Goal: Task Accomplishment & Management: Manage account settings

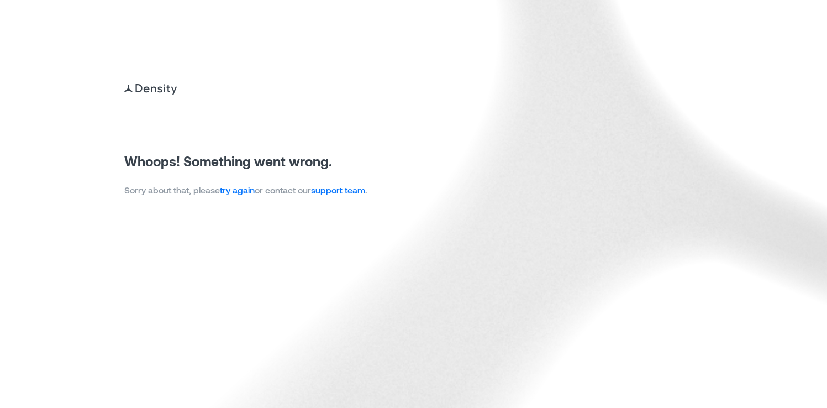
click at [252, 190] on link "try again" at bounding box center [237, 190] width 35 height 10
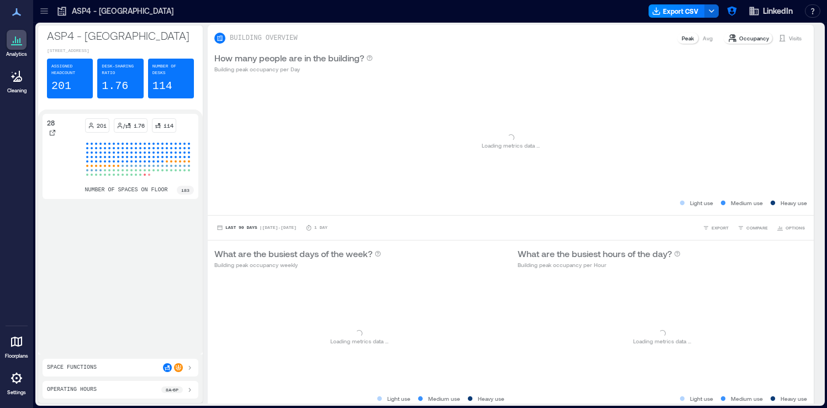
click at [19, 345] on icon at bounding box center [16, 342] width 11 height 10
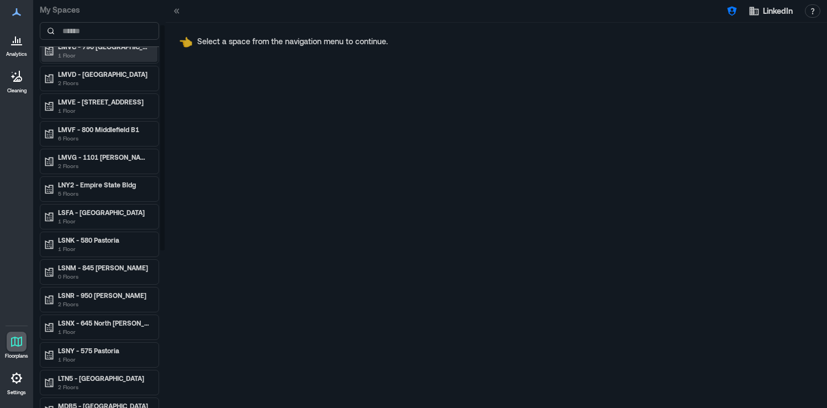
scroll to position [331, 0]
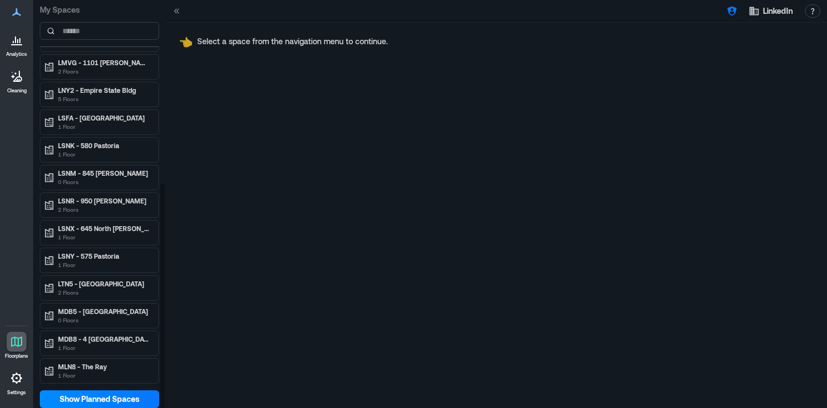
click at [122, 192] on div "LSNR - 950 Maude 2 Floors" at bounding box center [99, 204] width 119 height 25
click at [116, 201] on p "LSNR - 950 Maude" at bounding box center [104, 200] width 93 height 9
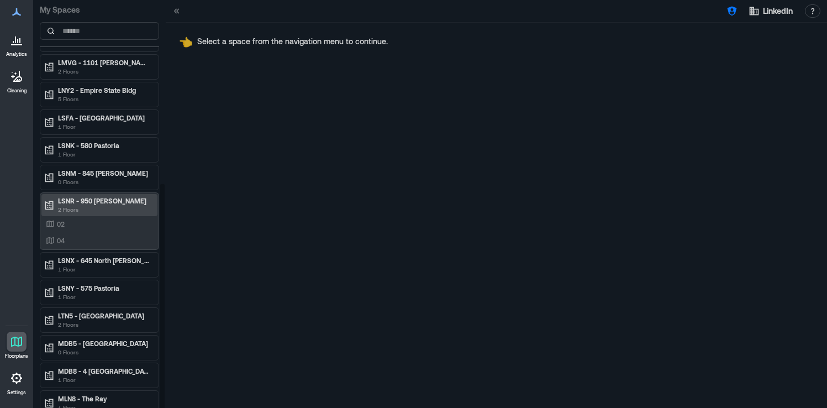
click at [116, 201] on p "LSNR - 950 Maude" at bounding box center [104, 200] width 93 height 9
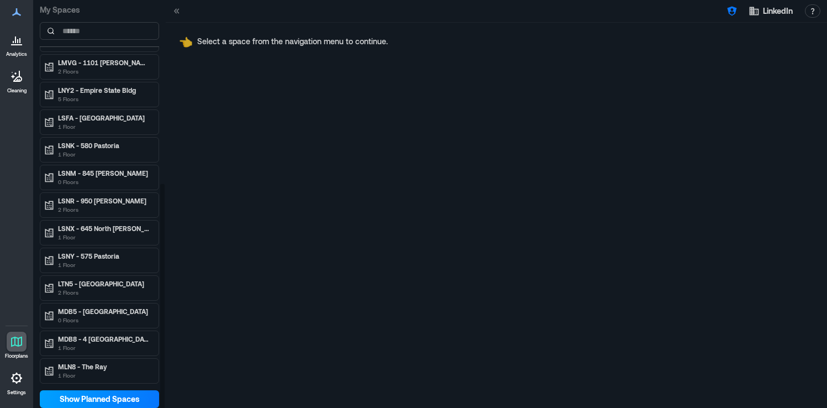
click at [105, 394] on span "Show Planned Spaces" at bounding box center [100, 398] width 80 height 11
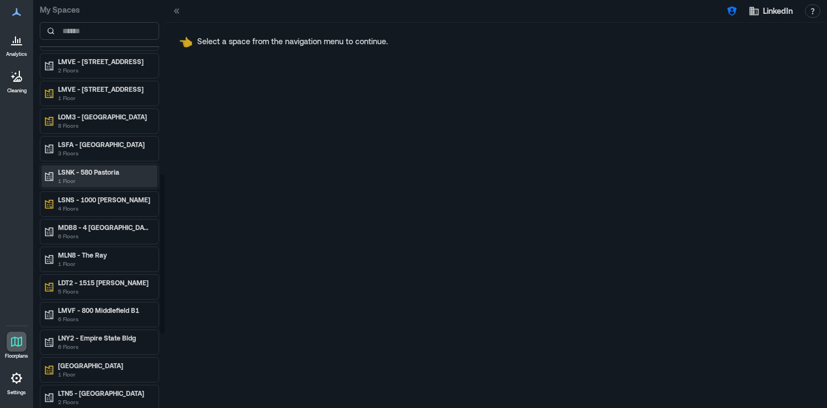
scroll to position [590, 0]
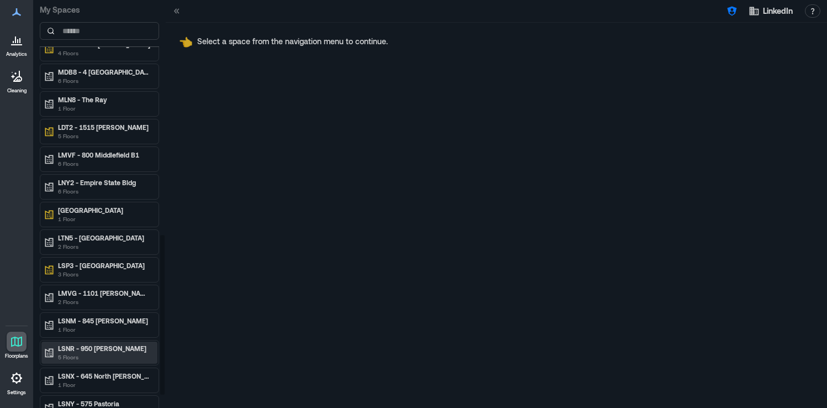
click at [121, 348] on p "LSNR - 950 [PERSON_NAME]" at bounding box center [104, 348] width 93 height 9
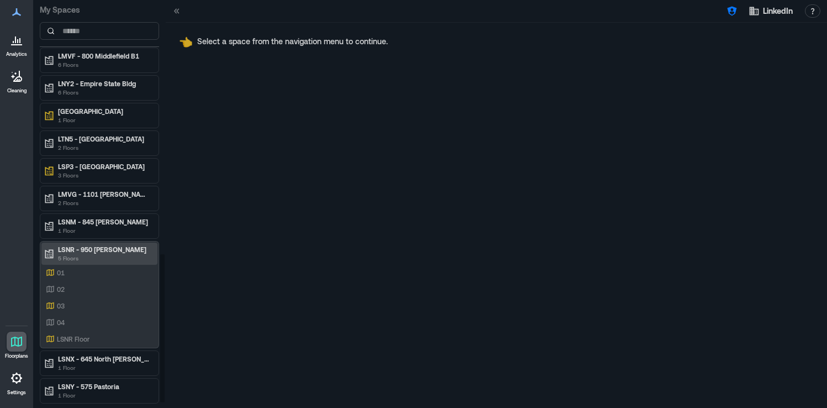
scroll to position [702, 0]
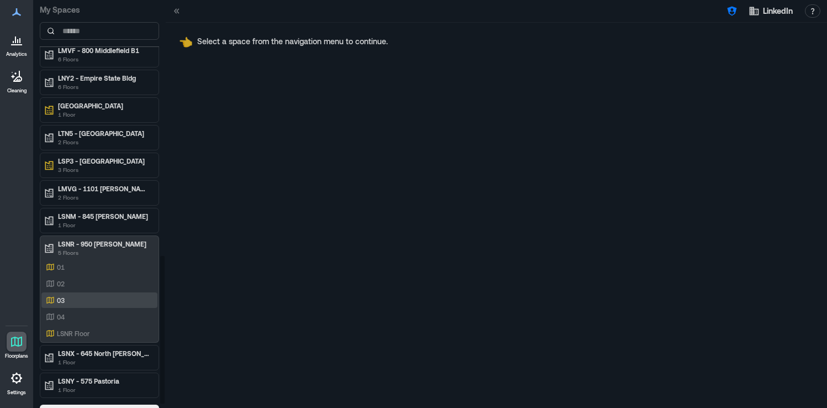
click at [113, 298] on div "03" at bounding box center [97, 300] width 107 height 11
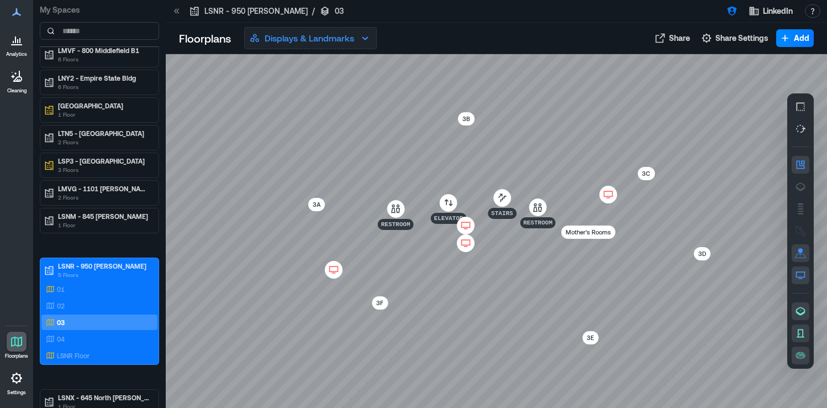
click at [316, 41] on p "Displays & Landmarks" at bounding box center [310, 37] width 90 height 13
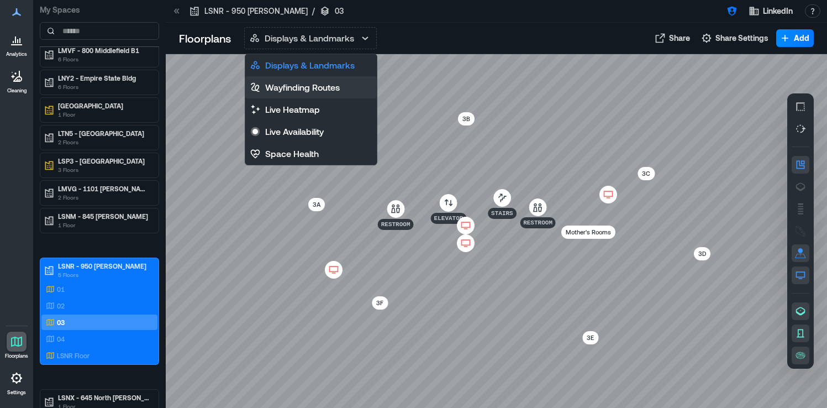
click at [301, 85] on p "Wayfinding Routes" at bounding box center [302, 87] width 75 height 13
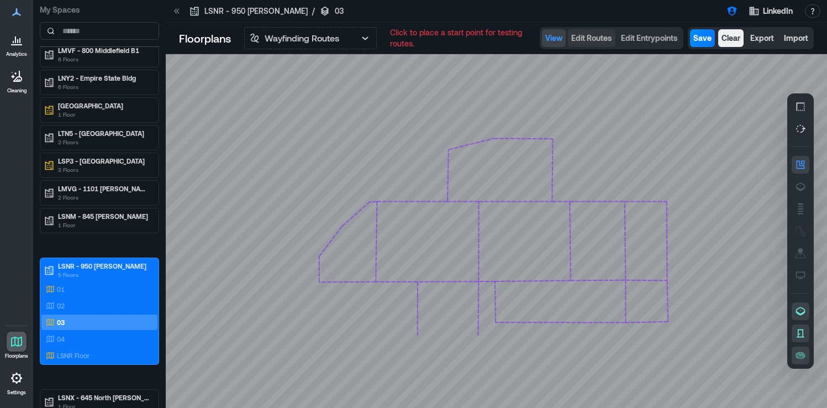
click at [582, 41] on span "Edit Routes" at bounding box center [591, 38] width 41 height 11
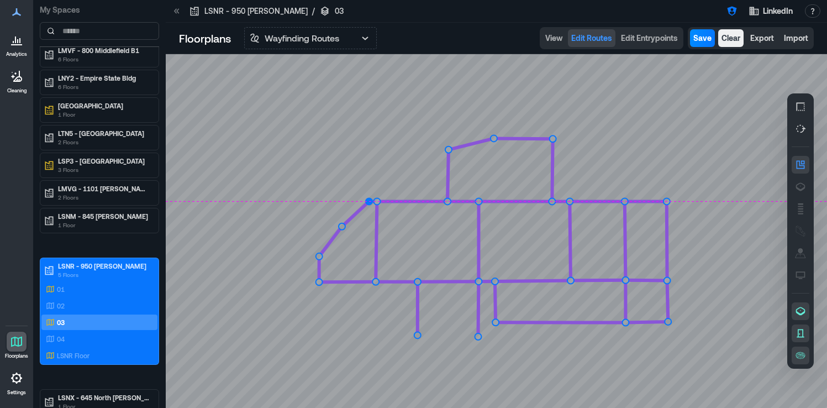
click at [369, 203] on circle at bounding box center [369, 201] width 7 height 7
click at [320, 282] on circle at bounding box center [319, 282] width 7 height 7
click at [668, 323] on circle at bounding box center [667, 322] width 7 height 7
click at [666, 203] on circle at bounding box center [667, 201] width 7 height 7
click at [624, 277] on icon at bounding box center [496, 231] width 661 height 354
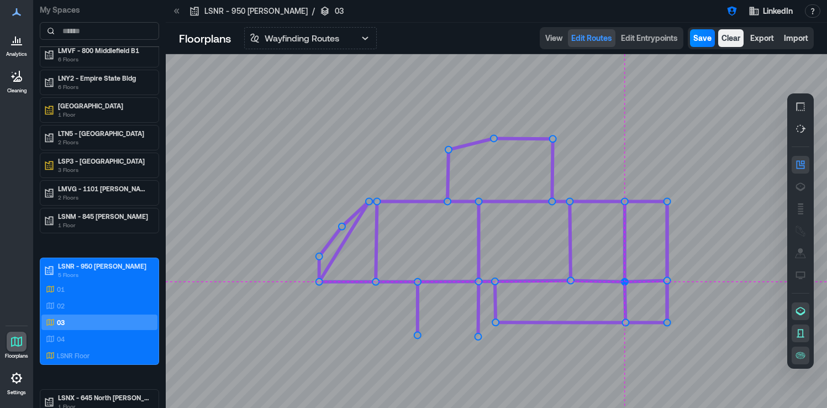
click at [627, 281] on circle at bounding box center [625, 282] width 7 height 7
click at [570, 282] on circle at bounding box center [569, 282] width 7 height 7
click at [667, 281] on circle at bounding box center [667, 282] width 7 height 7
click at [698, 40] on span "Save" at bounding box center [703, 38] width 18 height 11
click at [496, 322] on circle at bounding box center [494, 322] width 7 height 7
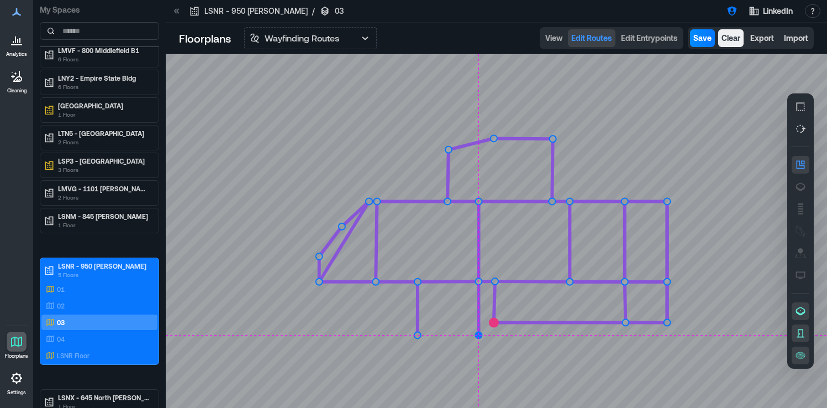
click at [480, 334] on circle at bounding box center [478, 335] width 7 height 7
click at [478, 335] on circle at bounding box center [478, 334] width 9 height 9
click at [495, 282] on circle at bounding box center [494, 282] width 7 height 7
click at [495, 279] on circle at bounding box center [494, 281] width 9 height 9
click at [480, 282] on circle at bounding box center [478, 282] width 7 height 7
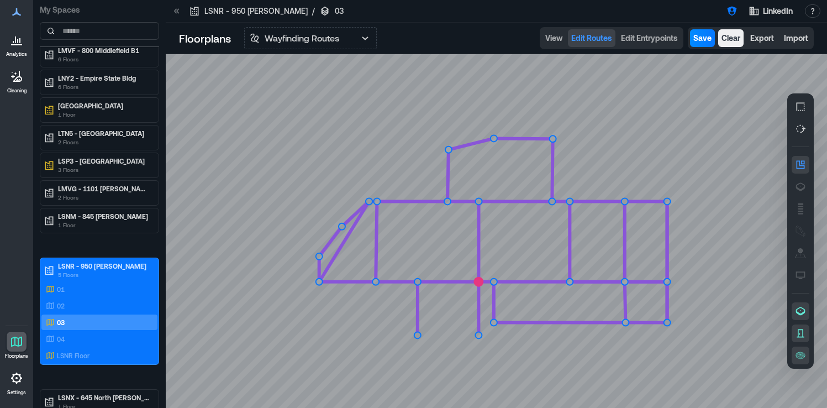
click at [480, 282] on circle at bounding box center [478, 281] width 9 height 9
click at [417, 280] on circle at bounding box center [417, 282] width 7 height 7
click at [417, 280] on circle at bounding box center [417, 281] width 9 height 9
click at [376, 281] on circle at bounding box center [377, 282] width 7 height 7
click at [318, 280] on circle at bounding box center [319, 282] width 7 height 7
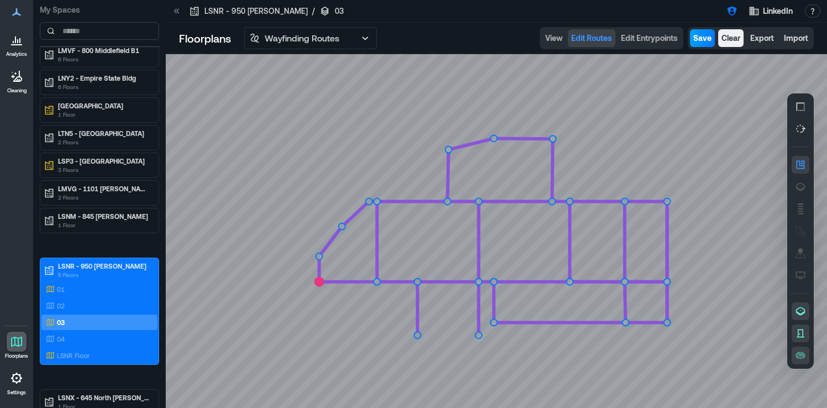
click at [705, 39] on span "Save" at bounding box center [703, 38] width 18 height 11
click at [650, 38] on span "Edit Entrypoints" at bounding box center [649, 38] width 57 height 11
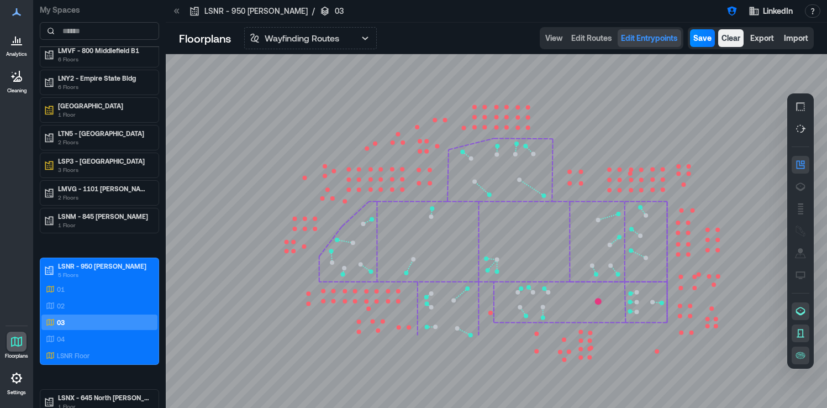
click at [600, 300] on circle at bounding box center [598, 301] width 7 height 7
click at [580, 312] on icon at bounding box center [496, 231] width 661 height 354
click at [544, 307] on circle at bounding box center [543, 306] width 4 height 4
click at [545, 316] on icon at bounding box center [496, 231] width 661 height 354
click at [521, 308] on circle at bounding box center [520, 307] width 4 height 4
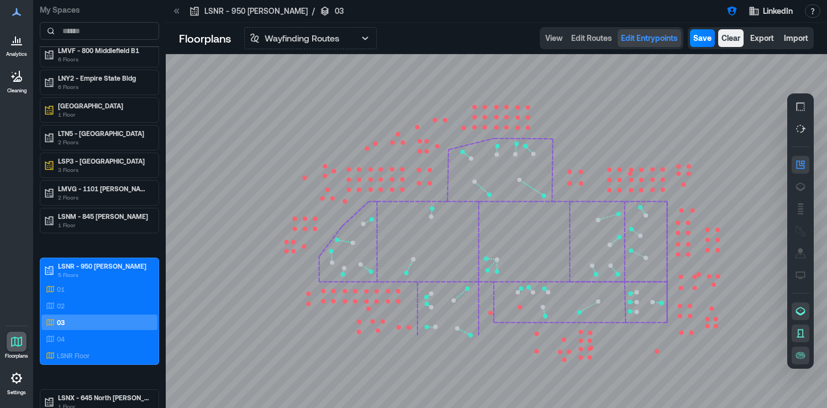
click at [521, 308] on circle at bounding box center [520, 307] width 4 height 4
click at [526, 313] on icon at bounding box center [496, 231] width 661 height 354
click at [456, 328] on circle at bounding box center [457, 328] width 4 height 4
click at [468, 335] on icon at bounding box center [496, 231] width 661 height 354
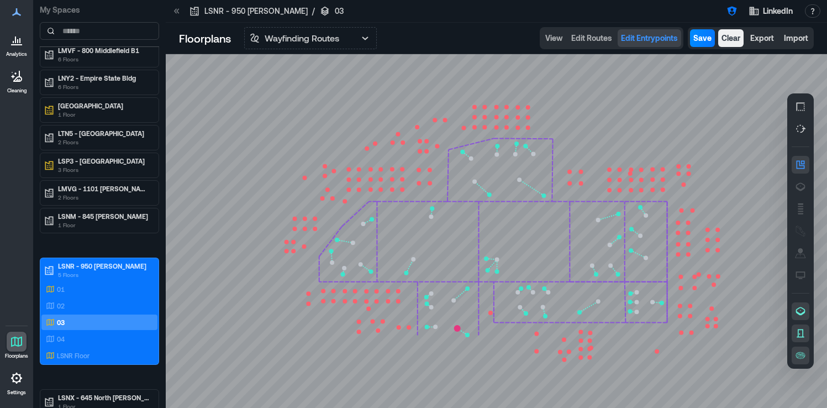
click at [537, 351] on circle at bounding box center [536, 351] width 4 height 4
click at [547, 352] on icon at bounding box center [496, 231] width 661 height 354
click at [658, 350] on circle at bounding box center [657, 351] width 4 height 4
click at [647, 351] on icon at bounding box center [496, 231] width 661 height 354
click at [563, 340] on circle at bounding box center [564, 340] width 4 height 4
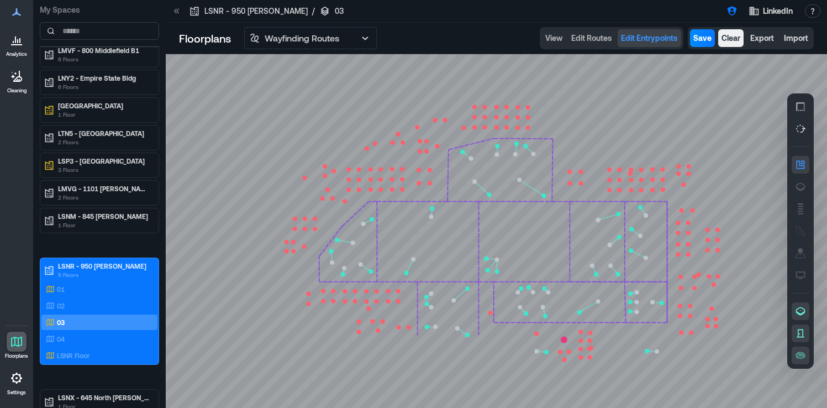
click at [558, 334] on icon at bounding box center [496, 231] width 661 height 354
click at [538, 334] on circle at bounding box center [536, 334] width 4 height 4
click at [529, 338] on icon at bounding box center [496, 231] width 661 height 354
click at [543, 339] on icon at bounding box center [496, 231] width 661 height 354
click at [564, 338] on circle at bounding box center [564, 340] width 4 height 4
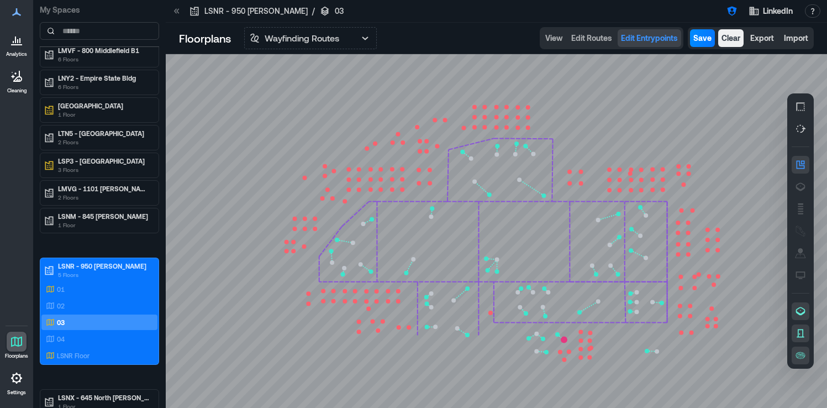
click at [571, 334] on icon at bounding box center [496, 231] width 661 height 354
click at [705, 39] on span "Save" at bounding box center [703, 38] width 18 height 11
click at [363, 225] on circle at bounding box center [363, 224] width 4 height 4
click at [370, 218] on icon at bounding box center [496, 231] width 661 height 354
click at [353, 242] on circle at bounding box center [353, 242] width 4 height 4
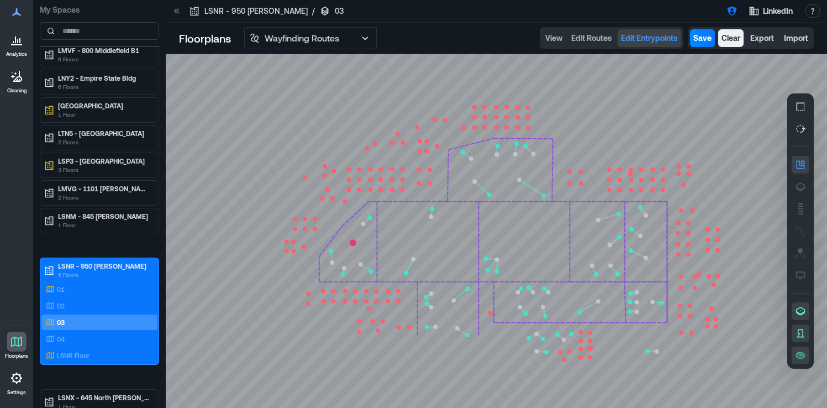
click at [338, 240] on icon at bounding box center [496, 231] width 661 height 354
click at [331, 264] on circle at bounding box center [332, 262] width 4 height 4
click at [335, 250] on icon at bounding box center [496, 231] width 661 height 354
click at [344, 269] on circle at bounding box center [344, 268] width 4 height 4
click at [344, 274] on icon at bounding box center [496, 231] width 661 height 354
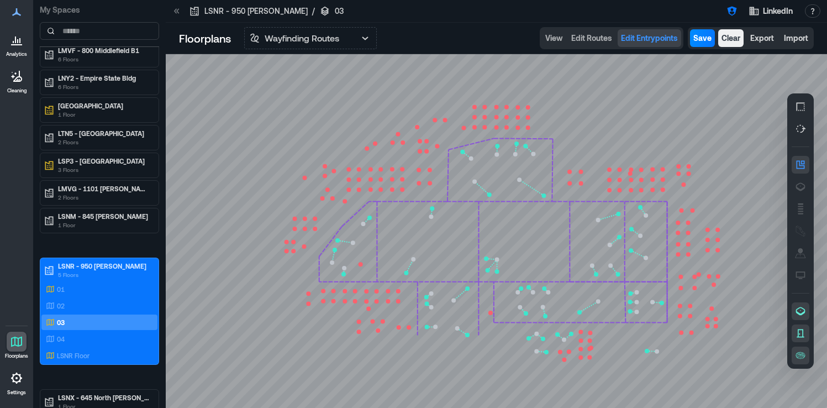
click at [361, 264] on circle at bounding box center [361, 264] width 4 height 4
click at [371, 271] on icon at bounding box center [496, 231] width 661 height 354
click at [432, 218] on circle at bounding box center [431, 216] width 4 height 4
click at [436, 209] on icon at bounding box center [496, 231] width 661 height 354
click at [414, 260] on circle at bounding box center [413, 259] width 4 height 4
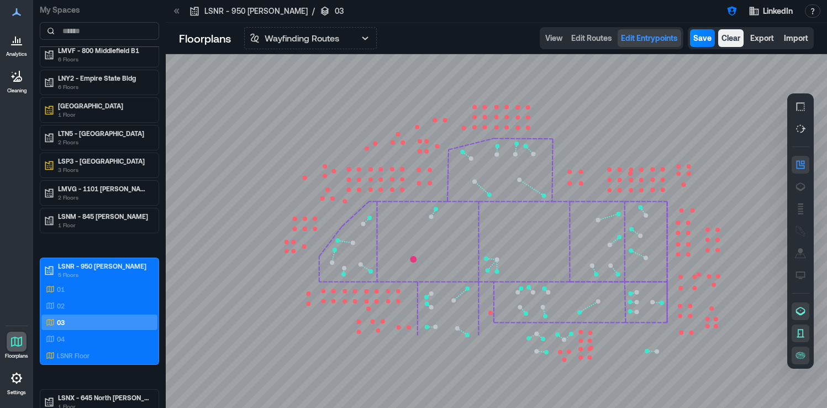
click at [407, 272] on icon at bounding box center [496, 231] width 661 height 354
click at [704, 44] on button "Save" at bounding box center [702, 38] width 25 height 18
click at [113, 338] on div "04" at bounding box center [97, 338] width 107 height 11
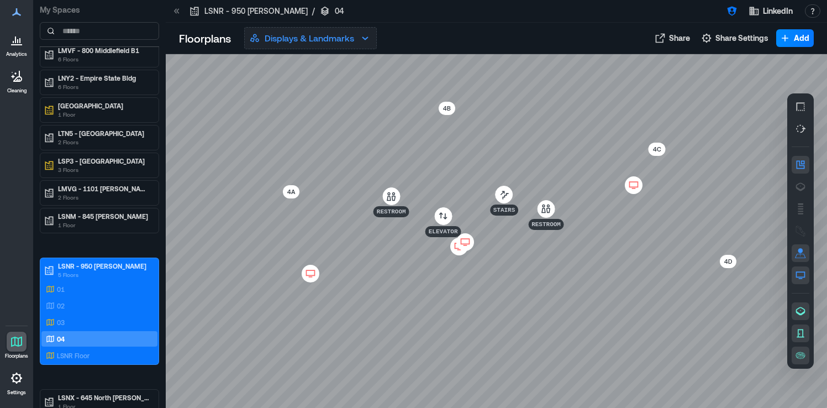
click at [352, 39] on p "Displays & Landmarks" at bounding box center [310, 37] width 90 height 13
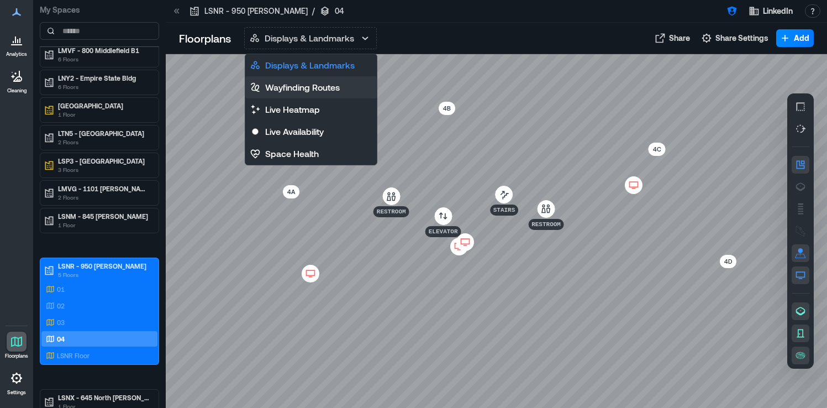
click at [323, 81] on p "Wayfinding Routes" at bounding box center [302, 87] width 75 height 13
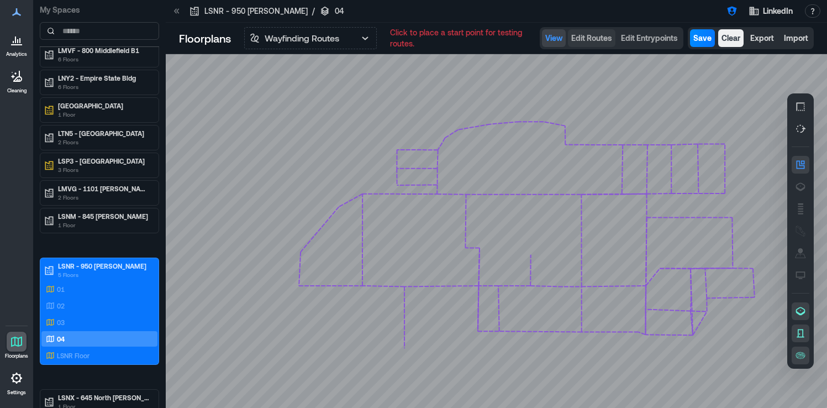
click at [600, 34] on span "Edit Routes" at bounding box center [591, 38] width 41 height 11
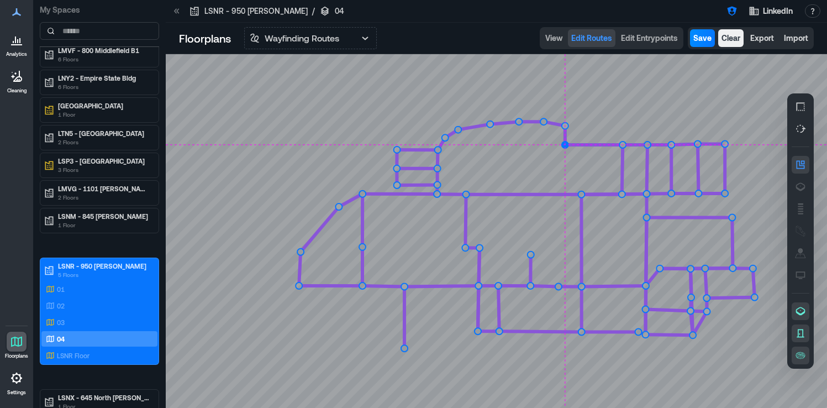
click at [564, 144] on circle at bounding box center [565, 144] width 7 height 7
click at [697, 145] on circle at bounding box center [698, 144] width 7 height 7
click at [697, 140] on circle at bounding box center [698, 144] width 9 height 9
click at [725, 144] on circle at bounding box center [725, 144] width 7 height 7
click at [724, 143] on circle at bounding box center [725, 144] width 9 height 9
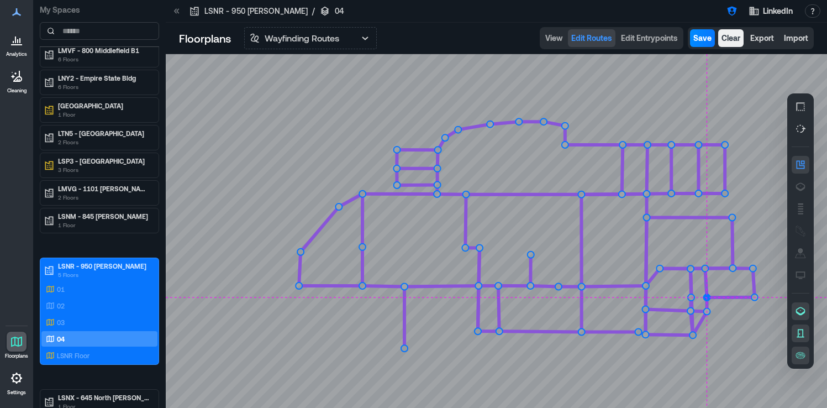
click at [706, 297] on circle at bounding box center [707, 297] width 7 height 7
click at [706, 295] on circle at bounding box center [707, 297] width 9 height 9
click at [753, 299] on circle at bounding box center [753, 297] width 7 height 7
click at [753, 295] on circle at bounding box center [753, 297] width 9 height 9
click at [646, 332] on circle at bounding box center [647, 331] width 7 height 7
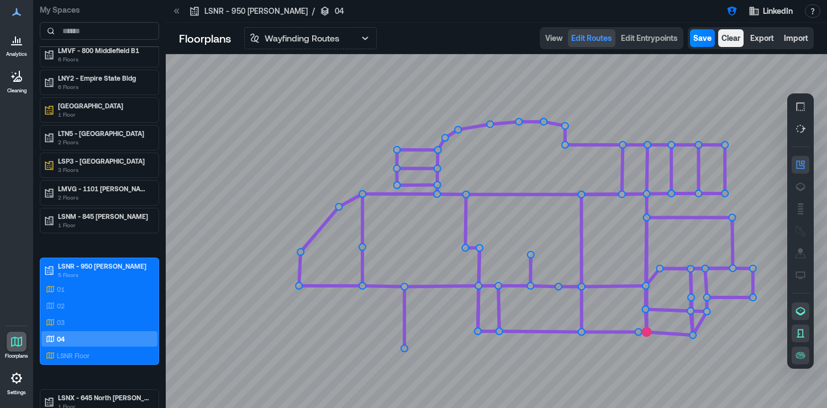
click at [647, 330] on circle at bounding box center [647, 331] width 9 height 9
click at [639, 328] on circle at bounding box center [639, 331] width 7 height 7
click at [644, 330] on circle at bounding box center [647, 331] width 7 height 7
click at [583, 333] on circle at bounding box center [582, 331] width 7 height 7
click at [583, 328] on circle at bounding box center [581, 331] width 9 height 9
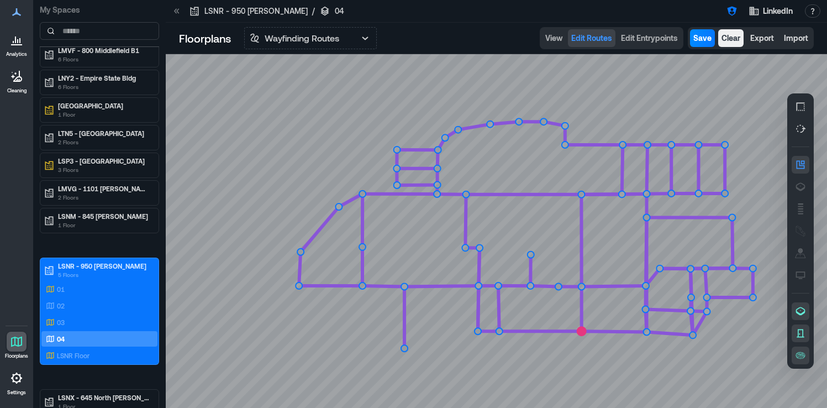
click at [583, 330] on circle at bounding box center [581, 331] width 9 height 9
click at [694, 334] on icon at bounding box center [496, 231] width 661 height 354
click at [707, 309] on circle at bounding box center [705, 309] width 7 height 7
click at [706, 307] on circle at bounding box center [705, 309] width 9 height 9
click at [689, 308] on circle at bounding box center [690, 309] width 7 height 7
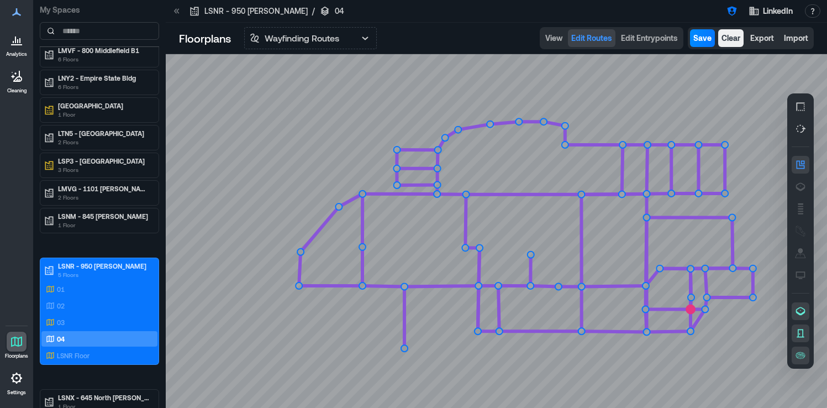
click at [689, 308] on circle at bounding box center [690, 309] width 9 height 9
click at [692, 297] on circle at bounding box center [690, 297] width 7 height 7
click at [692, 297] on circle at bounding box center [690, 297] width 9 height 9
click at [706, 296] on circle at bounding box center [705, 297] width 7 height 7
click at [706, 296] on circle at bounding box center [705, 297] width 9 height 9
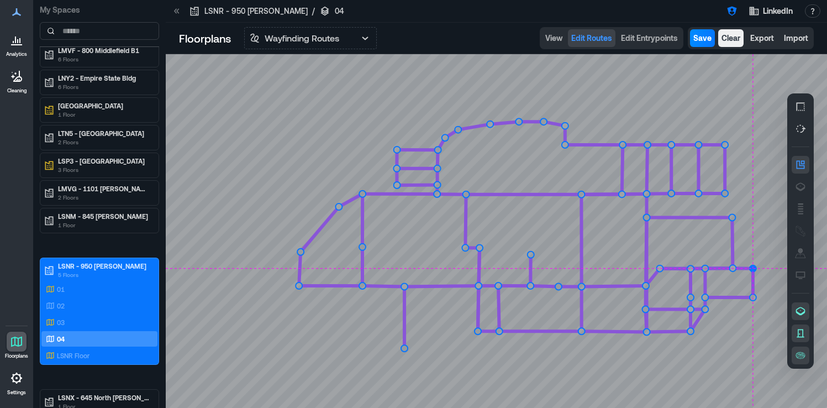
click at [754, 270] on circle at bounding box center [753, 268] width 7 height 7
click at [754, 270] on circle at bounding box center [753, 268] width 9 height 9
click at [705, 266] on circle at bounding box center [705, 268] width 7 height 7
click at [705, 266] on circle at bounding box center [705, 268] width 9 height 9
click at [690, 265] on circle at bounding box center [690, 268] width 7 height 7
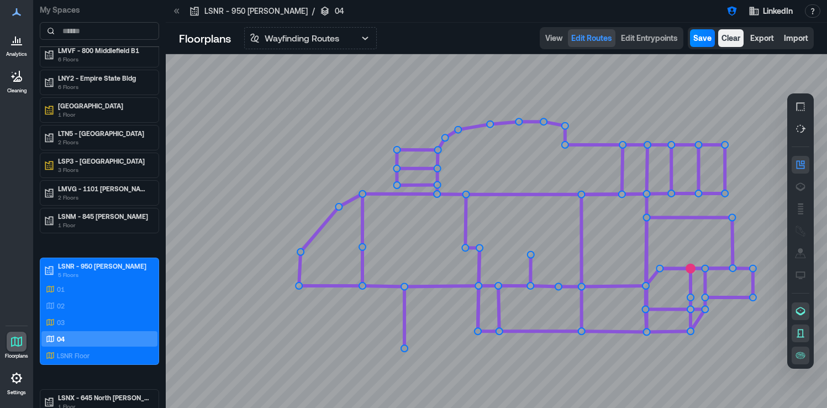
click at [692, 267] on circle at bounding box center [690, 268] width 9 height 9
click at [660, 266] on circle at bounding box center [659, 268] width 7 height 7
click at [647, 268] on icon at bounding box center [647, 274] width 0 height 114
click at [647, 269] on circle at bounding box center [647, 268] width 9 height 9
click at [647, 269] on circle at bounding box center [647, 268] width 7 height 7
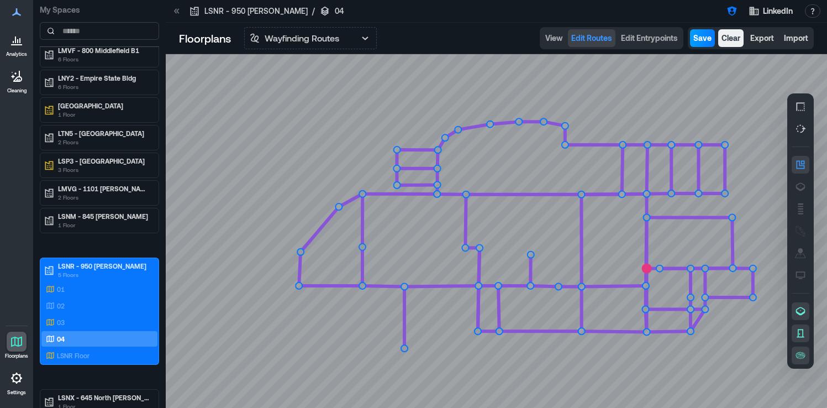
click at [706, 38] on span "Save" at bounding box center [703, 38] width 18 height 11
click at [477, 330] on circle at bounding box center [479, 331] width 7 height 7
click at [500, 330] on circle at bounding box center [498, 331] width 7 height 7
click at [500, 330] on circle at bounding box center [498, 331] width 9 height 9
click at [407, 284] on circle at bounding box center [404, 285] width 7 height 7
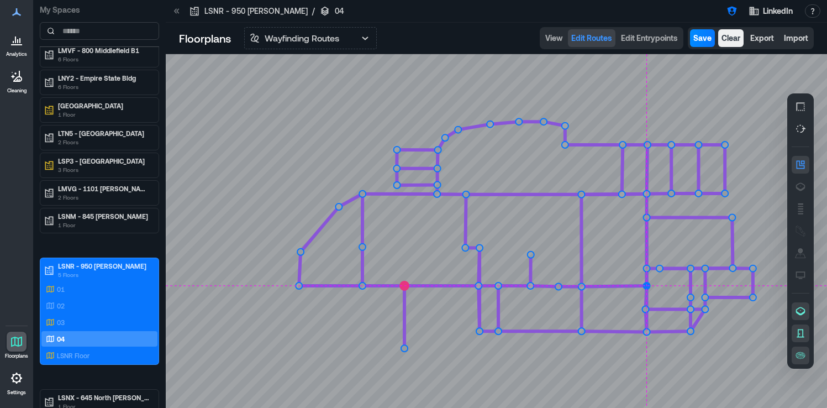
click at [648, 288] on circle at bounding box center [647, 285] width 7 height 7
click at [403, 287] on circle at bounding box center [404, 285] width 9 height 9
click at [363, 283] on circle at bounding box center [362, 285] width 7 height 7
click at [363, 283] on circle at bounding box center [362, 285] width 9 height 9
click at [301, 284] on circle at bounding box center [300, 285] width 7 height 7
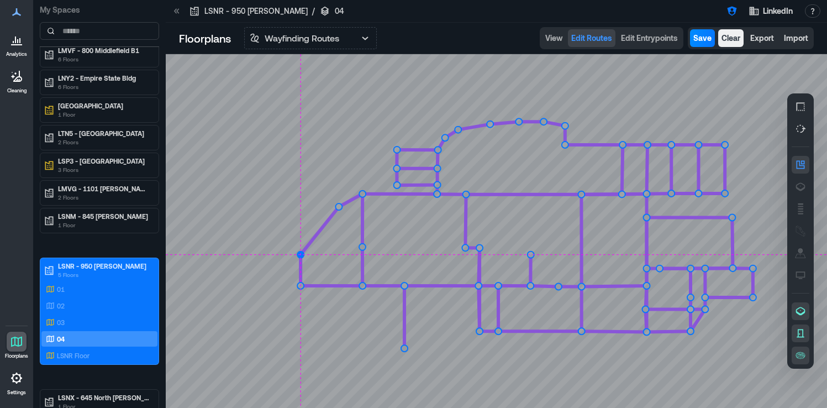
click at [298, 251] on circle at bounding box center [300, 254] width 7 height 7
click at [341, 208] on circle at bounding box center [341, 207] width 7 height 7
click at [364, 195] on circle at bounding box center [362, 194] width 7 height 7
click at [364, 195] on circle at bounding box center [362, 194] width 9 height 9
click at [362, 247] on circle at bounding box center [362, 247] width 7 height 7
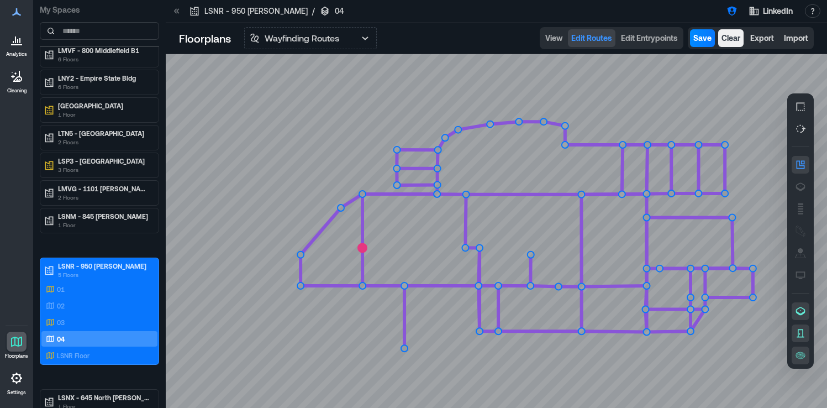
click at [362, 247] on circle at bounding box center [362, 247] width 9 height 9
click at [437, 186] on circle at bounding box center [437, 185] width 7 height 7
click at [437, 186] on circle at bounding box center [437, 185] width 9 height 9
click at [437, 170] on circle at bounding box center [437, 168] width 7 height 7
click at [437, 170] on circle at bounding box center [437, 168] width 9 height 9
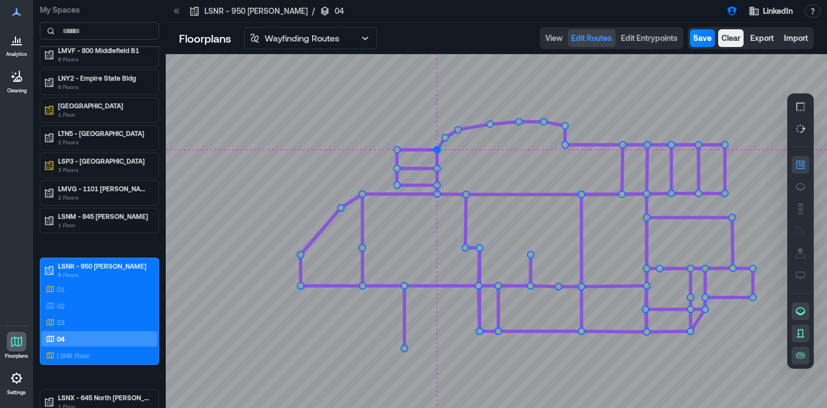
click at [437, 149] on circle at bounding box center [437, 149] width 7 height 7
click at [433, 150] on circle at bounding box center [437, 149] width 9 height 9
click at [399, 150] on circle at bounding box center [396, 149] width 7 height 7
click at [399, 150] on circle at bounding box center [396, 149] width 9 height 9
click at [397, 166] on circle at bounding box center [396, 168] width 7 height 7
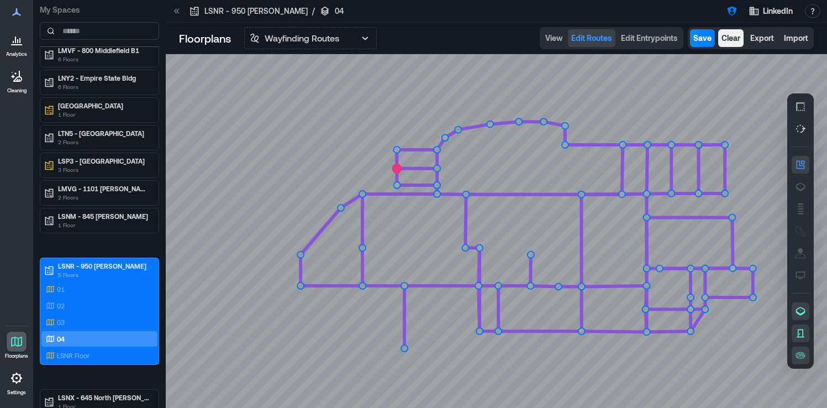
click at [397, 166] on circle at bounding box center [396, 168] width 9 height 9
click at [396, 183] on circle at bounding box center [396, 185] width 7 height 7
click at [396, 183] on circle at bounding box center [396, 185] width 9 height 9
click at [705, 38] on span "Save" at bounding box center [703, 38] width 18 height 11
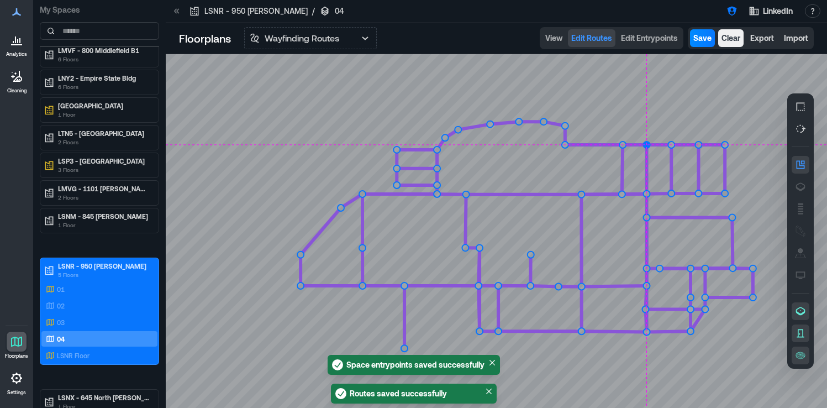
click at [647, 145] on circle at bounding box center [647, 144] width 7 height 7
click at [647, 145] on circle at bounding box center [647, 144] width 9 height 9
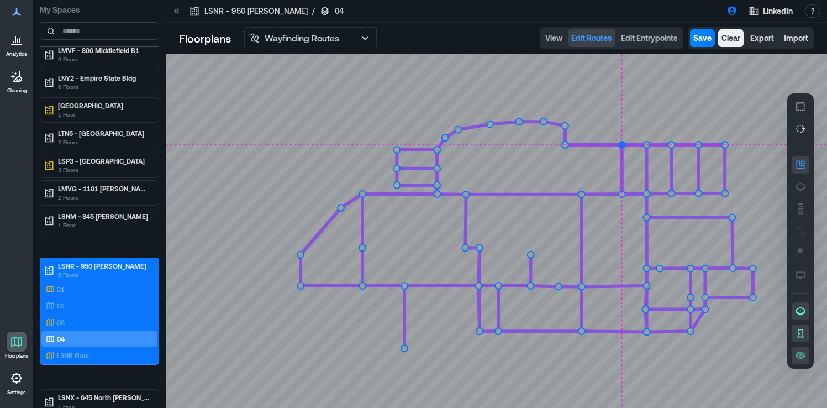
click at [622, 145] on circle at bounding box center [622, 144] width 7 height 7
click at [622, 146] on circle at bounding box center [622, 144] width 9 height 9
click at [673, 144] on circle at bounding box center [671, 144] width 7 height 7
click at [673, 144] on circle at bounding box center [671, 144] width 9 height 9
click at [696, 144] on circle at bounding box center [698, 144] width 7 height 7
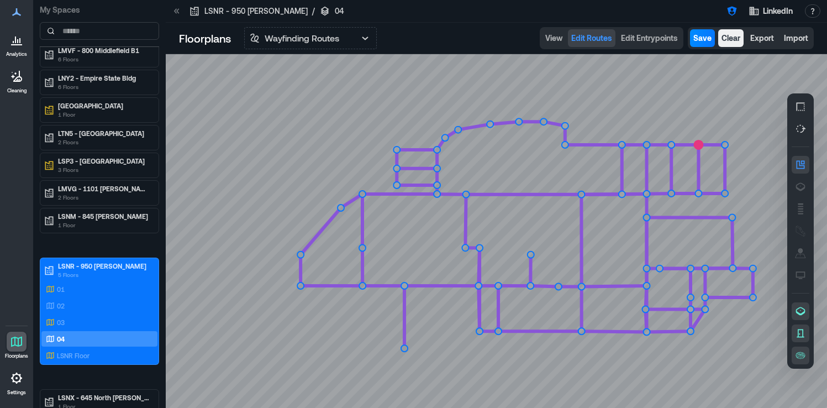
click at [701, 144] on circle at bounding box center [698, 144] width 9 height 9
click at [725, 145] on circle at bounding box center [725, 144] width 7 height 7
click at [725, 145] on circle at bounding box center [725, 144] width 9 height 9
click at [708, 44] on button "Save" at bounding box center [702, 38] width 25 height 18
click at [87, 301] on div "02" at bounding box center [97, 305] width 107 height 11
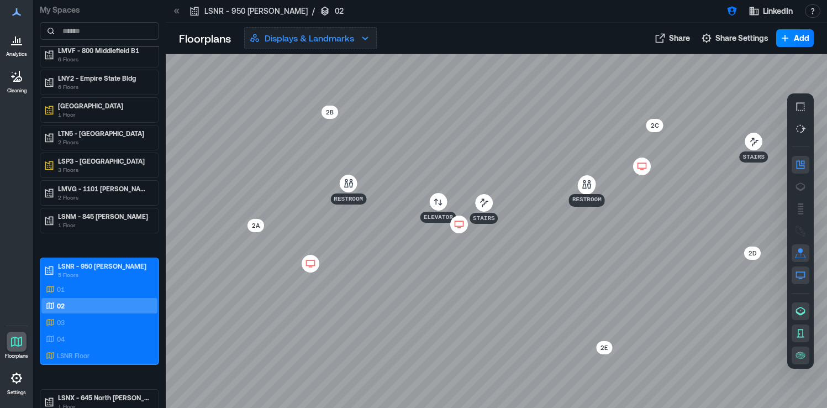
click at [333, 40] on p "Displays & Landmarks" at bounding box center [310, 37] width 90 height 13
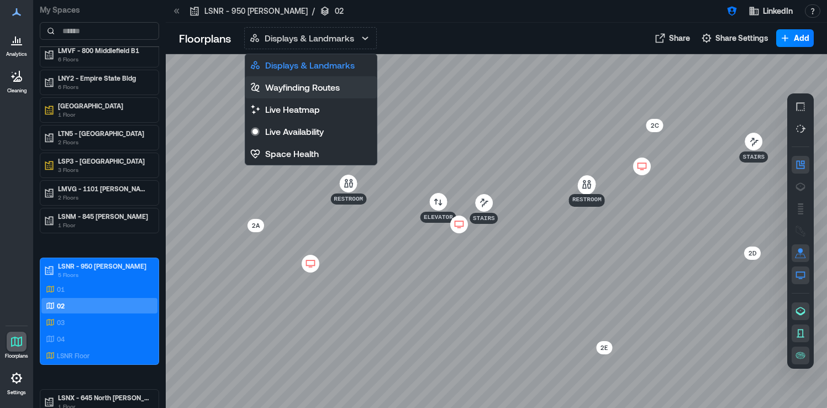
click at [318, 86] on p "Wayfinding Routes" at bounding box center [302, 87] width 75 height 13
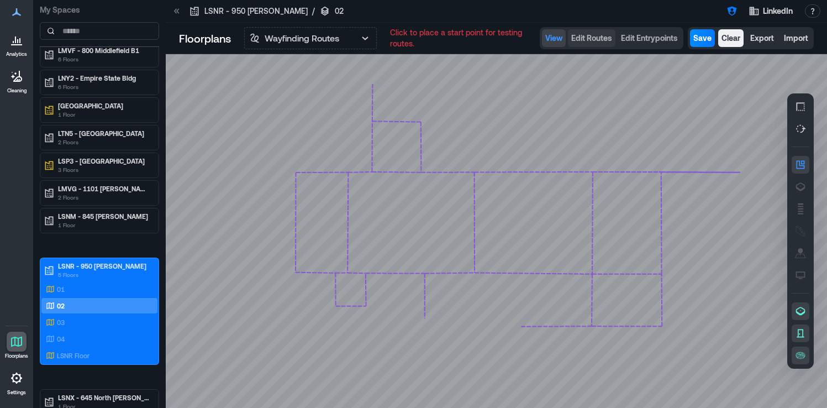
click at [589, 40] on span "Edit Routes" at bounding box center [591, 38] width 41 height 11
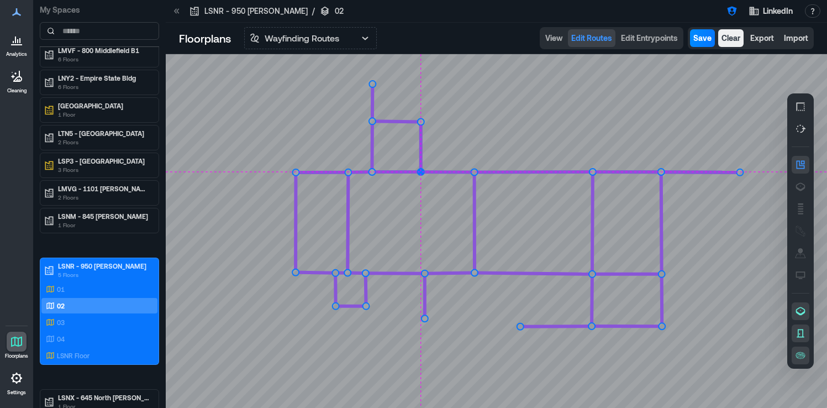
click at [421, 169] on circle at bounding box center [421, 172] width 7 height 7
click at [421, 169] on circle at bounding box center [421, 171] width 9 height 9
click at [593, 274] on circle at bounding box center [592, 274] width 7 height 7
click at [593, 274] on circle at bounding box center [591, 274] width 9 height 9
click at [477, 271] on icon at bounding box center [496, 231] width 661 height 354
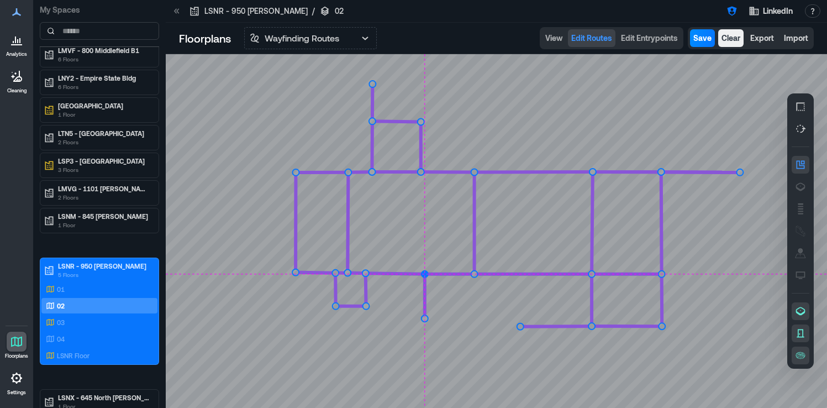
click at [426, 274] on circle at bounding box center [425, 274] width 7 height 7
click at [426, 274] on circle at bounding box center [425, 274] width 9 height 9
click at [365, 272] on circle at bounding box center [366, 274] width 7 height 7
click at [365, 275] on circle at bounding box center [366, 274] width 9 height 9
click at [350, 274] on circle at bounding box center [348, 274] width 7 height 7
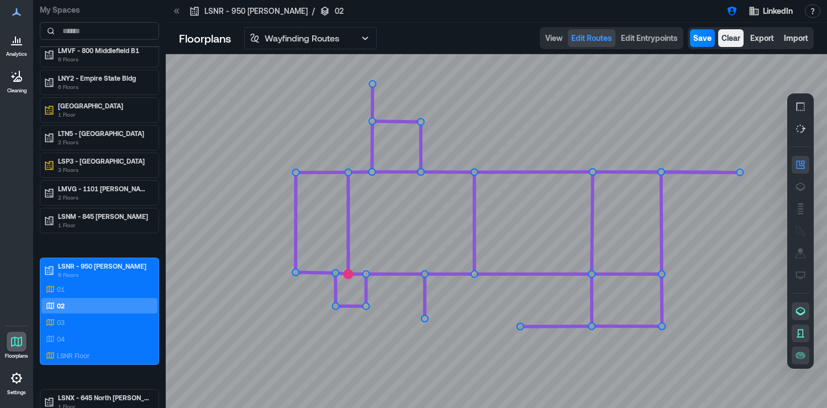
click at [350, 274] on circle at bounding box center [348, 274] width 9 height 9
click at [335, 275] on circle at bounding box center [336, 274] width 7 height 7
click at [335, 275] on circle at bounding box center [336, 274] width 9 height 9
click at [297, 275] on circle at bounding box center [295, 274] width 7 height 7
click at [297, 275] on circle at bounding box center [295, 274] width 9 height 9
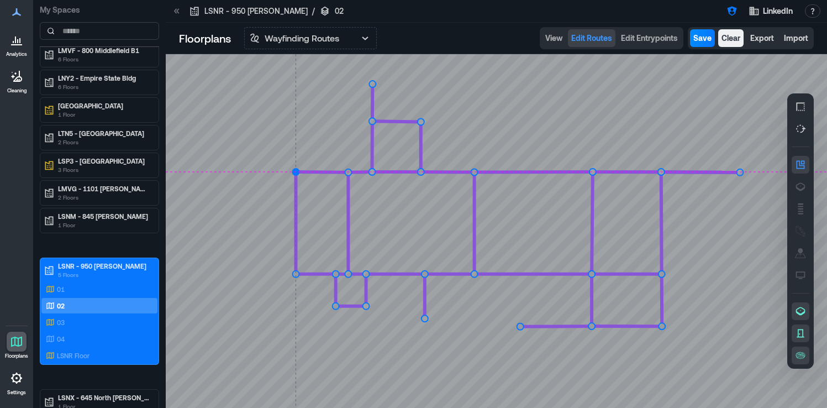
click at [296, 174] on circle at bounding box center [295, 172] width 7 height 7
click at [296, 170] on circle at bounding box center [295, 171] width 9 height 9
click at [349, 169] on circle at bounding box center [348, 172] width 7 height 7
click at [349, 169] on circle at bounding box center [348, 171] width 9 height 9
click at [421, 171] on circle at bounding box center [421, 172] width 7 height 7
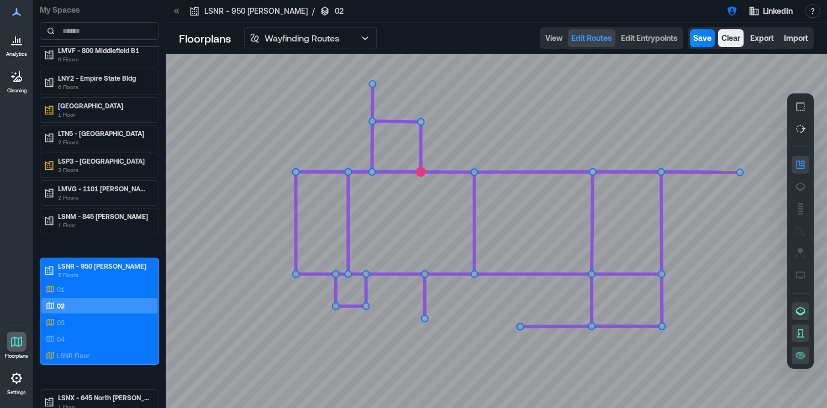
click at [421, 170] on circle at bounding box center [421, 171] width 9 height 9
click at [473, 169] on circle at bounding box center [474, 172] width 7 height 7
click at [473, 169] on circle at bounding box center [474, 171] width 9 height 9
click at [593, 171] on circle at bounding box center [592, 172] width 7 height 7
click at [593, 172] on circle at bounding box center [591, 171] width 9 height 9
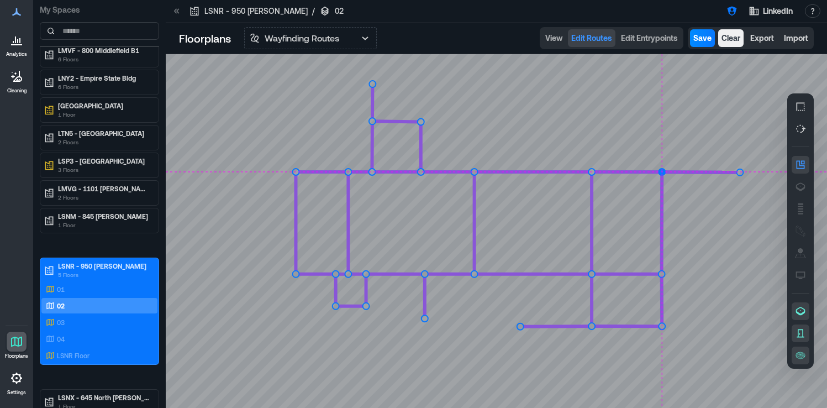
click at [661, 172] on circle at bounding box center [662, 172] width 7 height 7
click at [661, 172] on circle at bounding box center [662, 171] width 9 height 9
click at [740, 171] on circle at bounding box center [740, 172] width 7 height 7
click at [742, 170] on circle at bounding box center [740, 171] width 9 height 9
click at [421, 120] on circle at bounding box center [421, 121] width 7 height 7
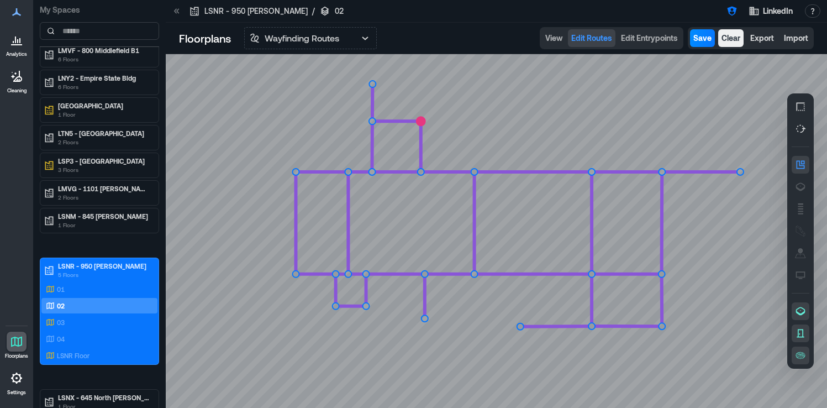
click at [421, 120] on circle at bounding box center [421, 121] width 9 height 9
click at [372, 83] on circle at bounding box center [372, 83] width 7 height 7
click at [372, 83] on circle at bounding box center [372, 83] width 9 height 9
click at [370, 119] on circle at bounding box center [372, 121] width 7 height 7
click at [370, 124] on circle at bounding box center [372, 121] width 9 height 9
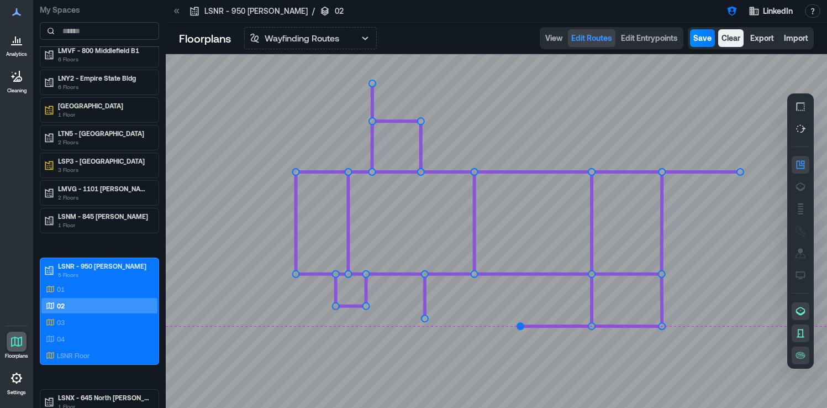
click at [520, 325] on circle at bounding box center [520, 326] width 7 height 7
click at [663, 328] on circle at bounding box center [662, 326] width 7 height 7
click at [592, 328] on circle at bounding box center [592, 326] width 7 height 7
click at [660, 327] on icon at bounding box center [496, 231] width 661 height 354
click at [660, 327] on circle at bounding box center [662, 326] width 9 height 9
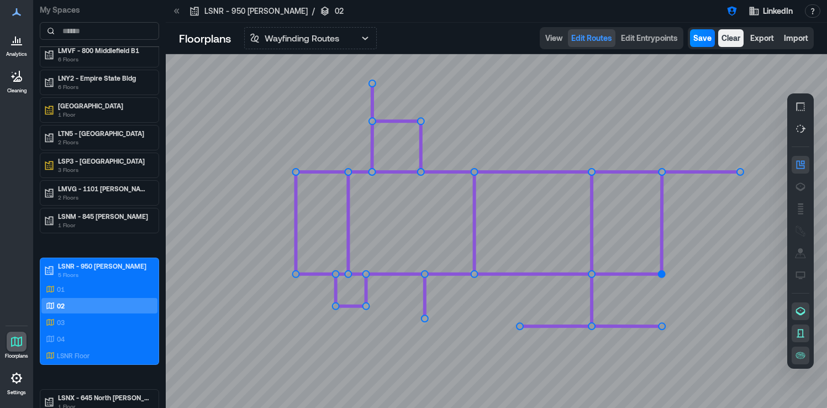
click at [662, 275] on circle at bounding box center [662, 274] width 7 height 7
click at [663, 325] on circle at bounding box center [662, 326] width 7 height 7
click at [663, 325] on circle at bounding box center [662, 326] width 9 height 9
click at [660, 327] on circle at bounding box center [662, 326] width 7 height 7
click at [661, 325] on circle at bounding box center [662, 326] width 9 height 9
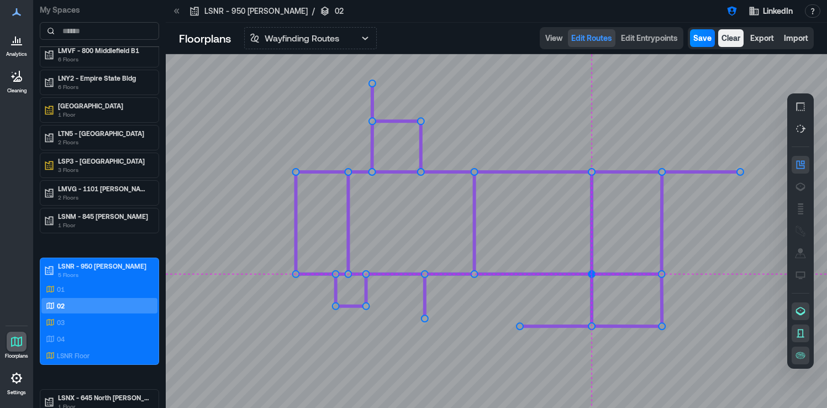
click at [592, 271] on circle at bounding box center [592, 274] width 7 height 7
click at [592, 272] on circle at bounding box center [591, 274] width 9 height 9
click at [662, 172] on circle at bounding box center [662, 172] width 7 height 7
click at [662, 172] on circle at bounding box center [662, 171] width 9 height 9
click at [740, 174] on circle at bounding box center [740, 172] width 7 height 7
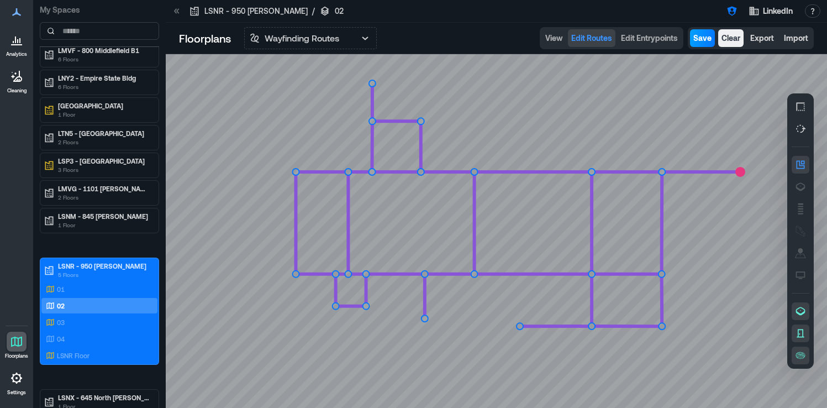
click at [708, 41] on span "Save" at bounding box center [703, 38] width 18 height 11
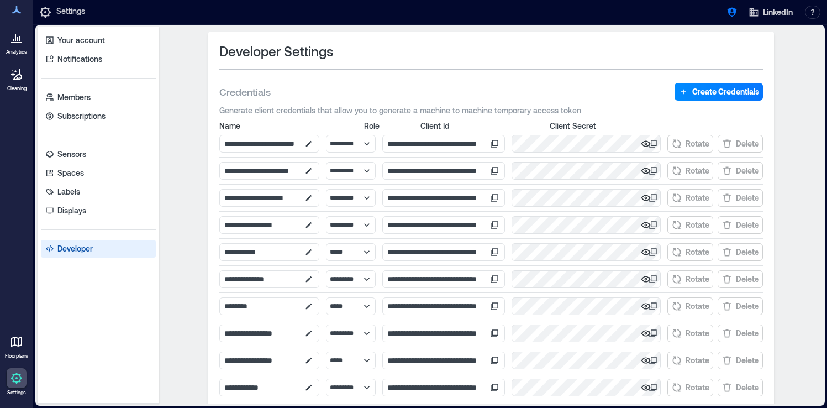
select select "*****"
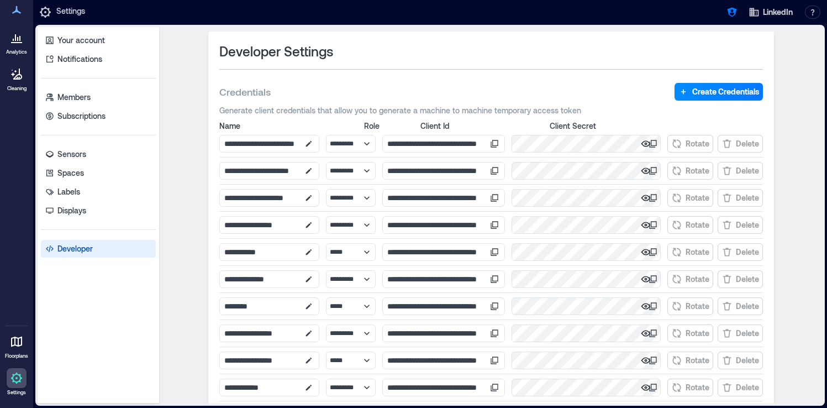
select select "*****"
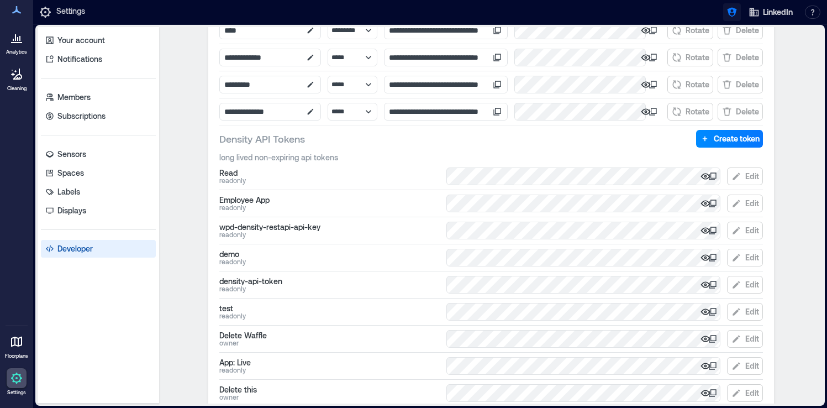
click at [732, 14] on icon "button" at bounding box center [732, 12] width 11 height 11
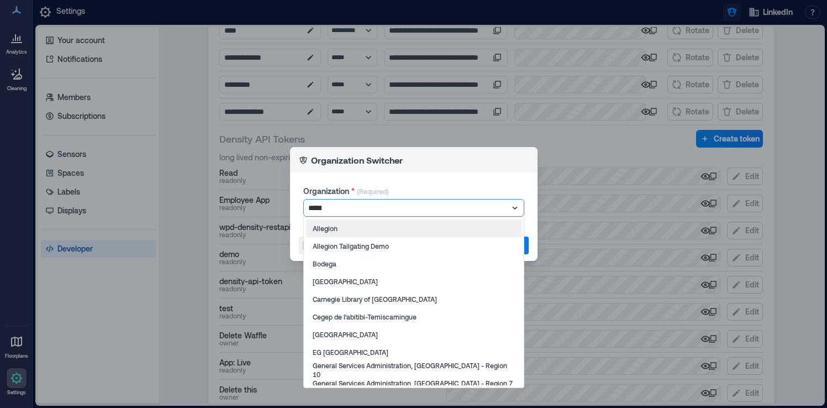
type input "******"
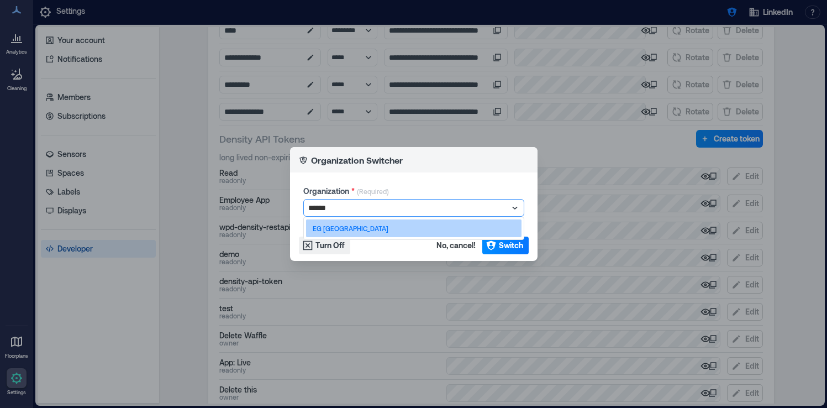
click at [453, 227] on div "EG [GEOGRAPHIC_DATA]" at bounding box center [414, 228] width 216 height 18
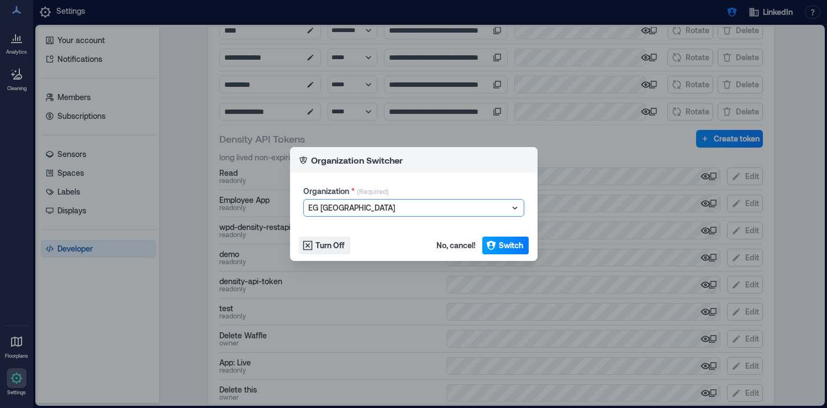
click at [506, 251] on button "Switch" at bounding box center [505, 246] width 46 height 18
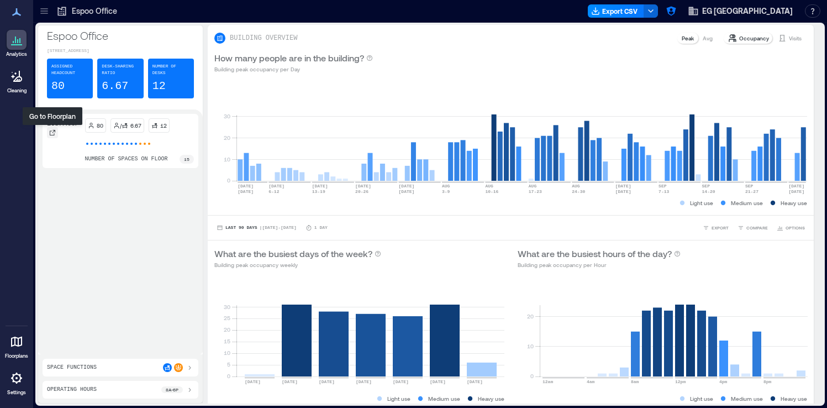
click at [53, 132] on icon at bounding box center [53, 133] width 6 height 6
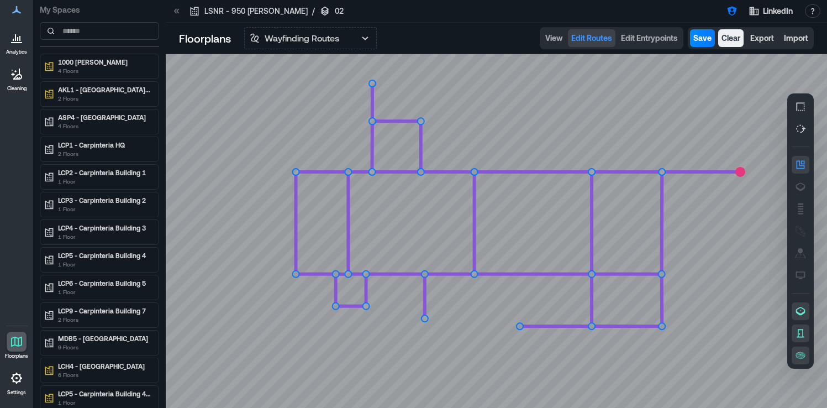
scroll to position [702, 0]
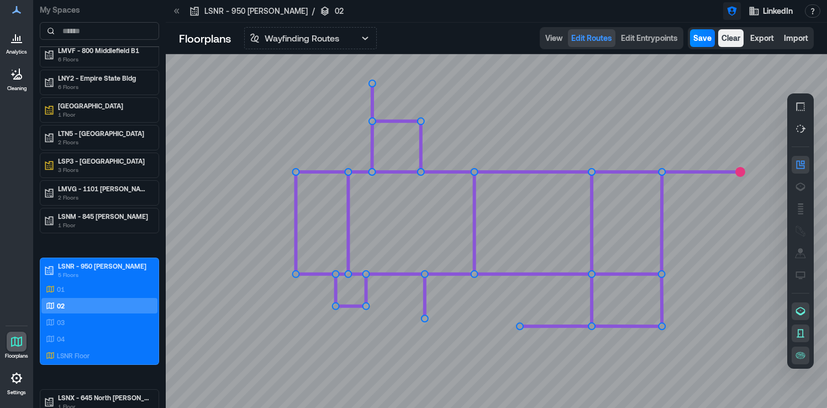
click at [736, 10] on icon "button" at bounding box center [732, 11] width 11 height 11
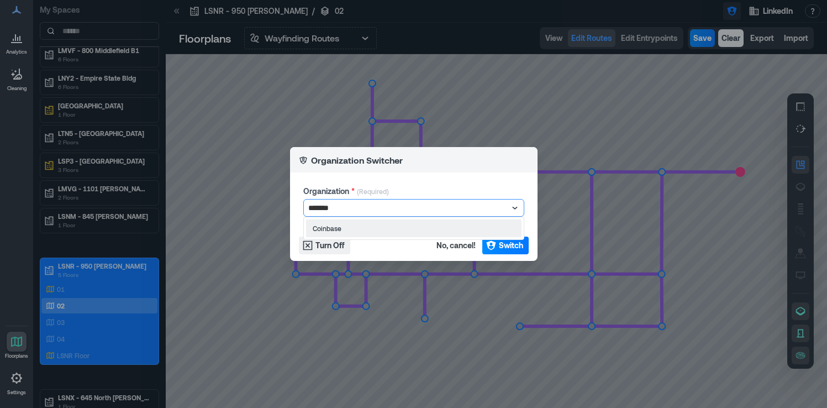
type input "********"
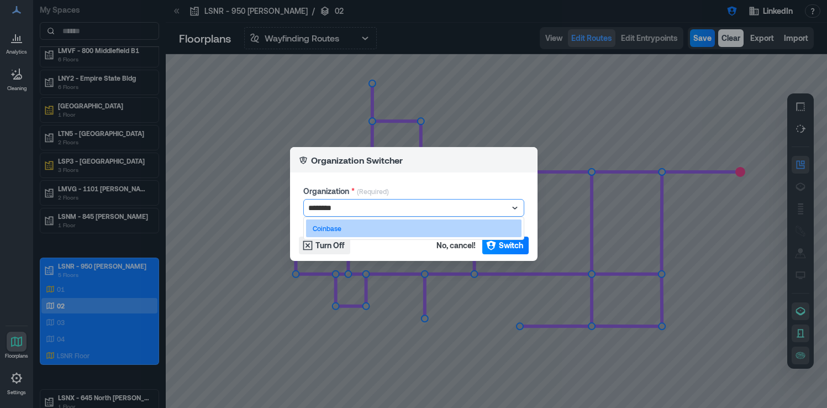
click at [474, 228] on div "Coinbase" at bounding box center [414, 228] width 216 height 18
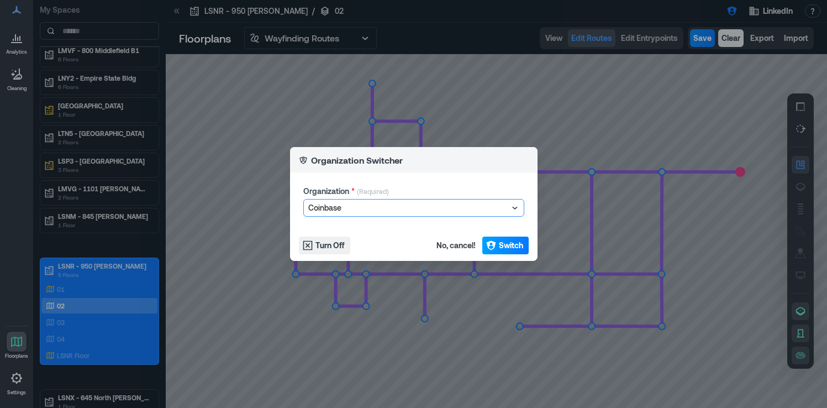
click at [505, 245] on span "Switch" at bounding box center [511, 245] width 24 height 11
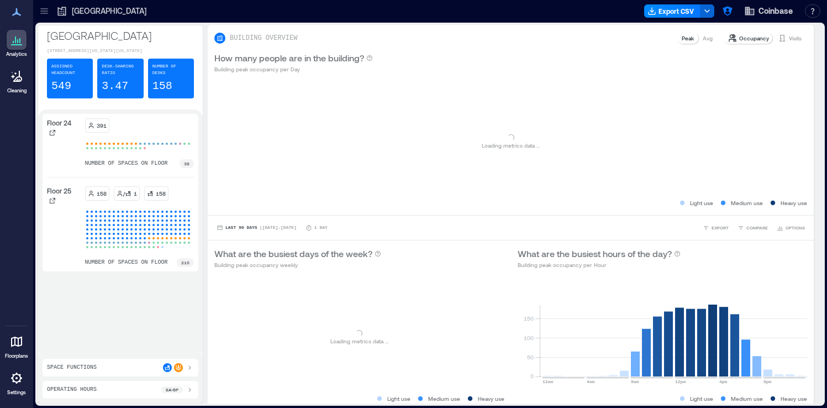
click at [44, 10] on icon at bounding box center [43, 10] width 7 height 1
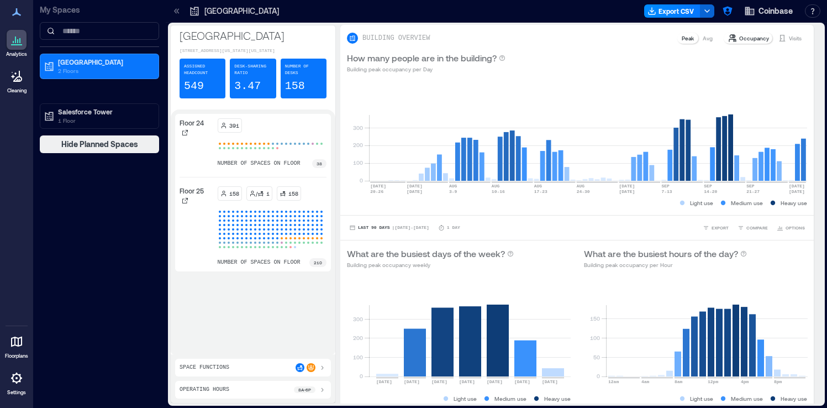
click at [15, 343] on icon at bounding box center [16, 342] width 11 height 10
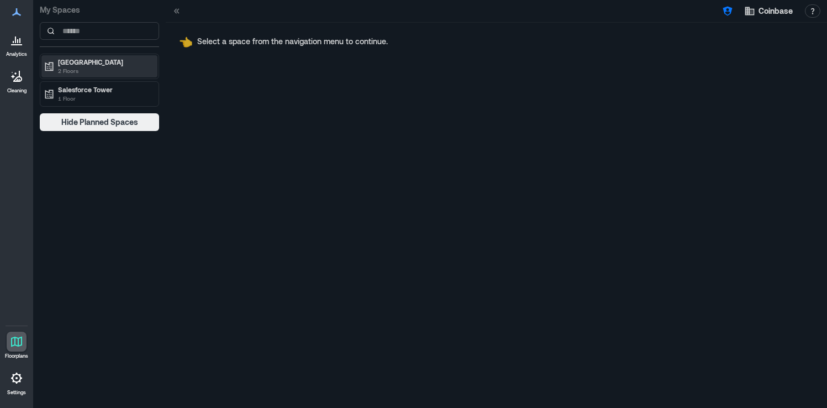
click at [93, 67] on p "2 Floors" at bounding box center [104, 70] width 93 height 9
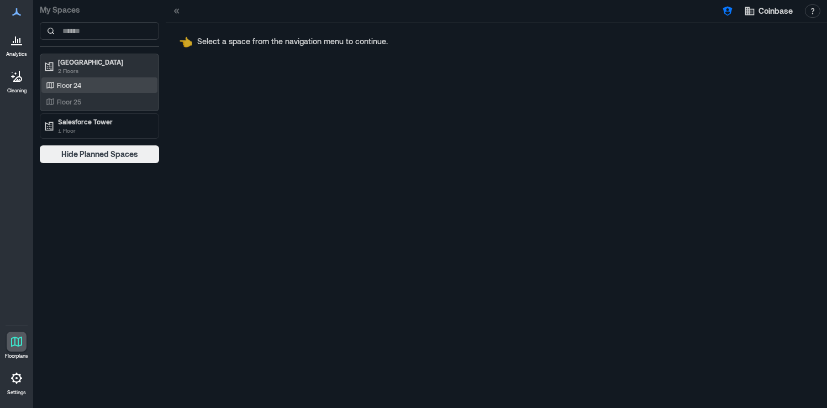
click at [124, 78] on div "Floor 24" at bounding box center [99, 84] width 116 height 15
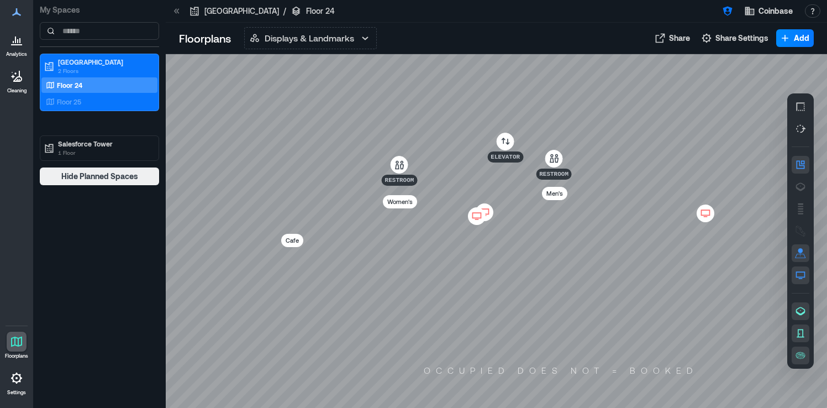
click at [479, 218] on icon at bounding box center [476, 216] width 13 height 11
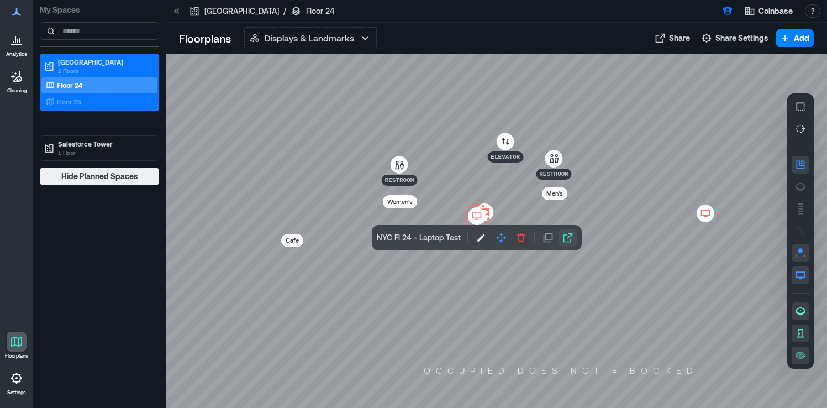
click at [570, 236] on icon "button" at bounding box center [568, 237] width 11 height 11
click at [731, 15] on icon "button" at bounding box center [727, 11] width 11 height 11
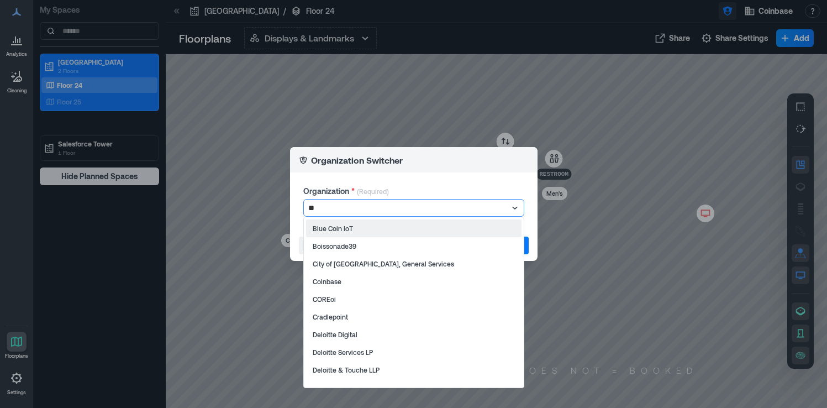
type input "*"
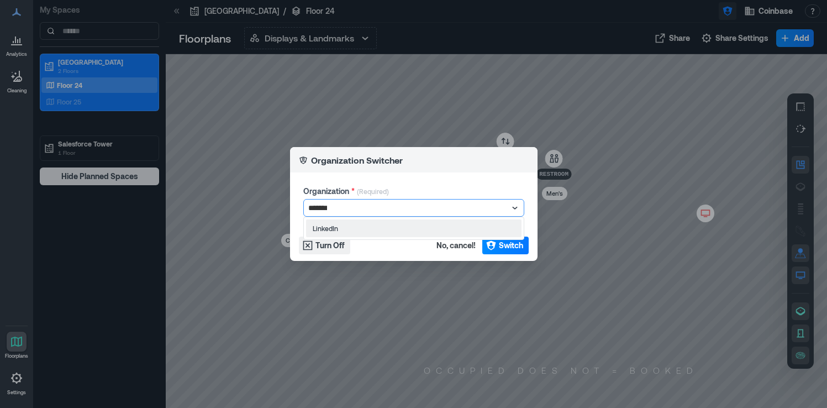
type input "********"
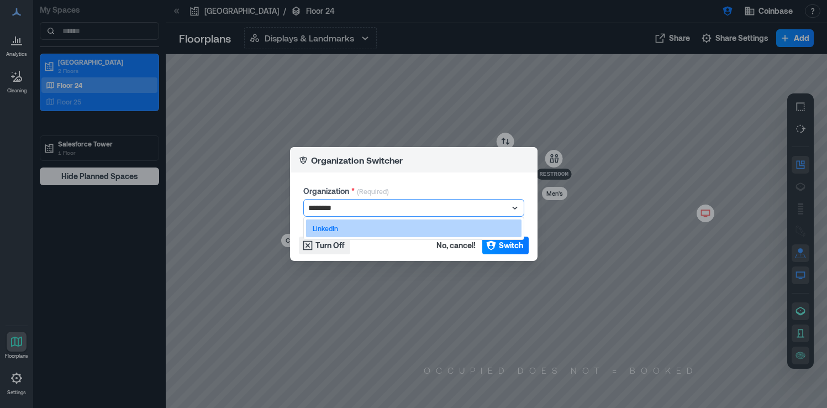
click at [493, 235] on div "LinkedIn" at bounding box center [414, 228] width 216 height 18
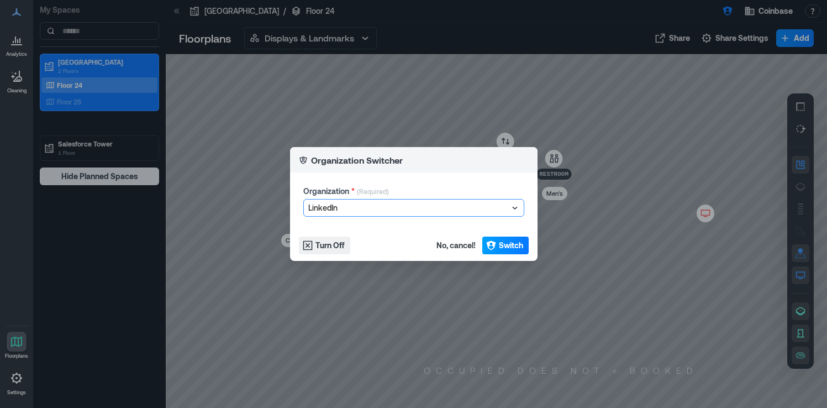
click at [503, 247] on span "Switch" at bounding box center [511, 245] width 24 height 11
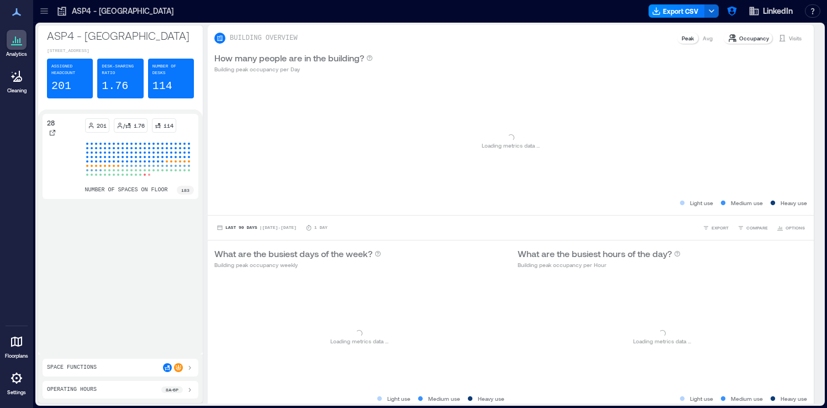
click at [40, 15] on icon at bounding box center [44, 11] width 11 height 11
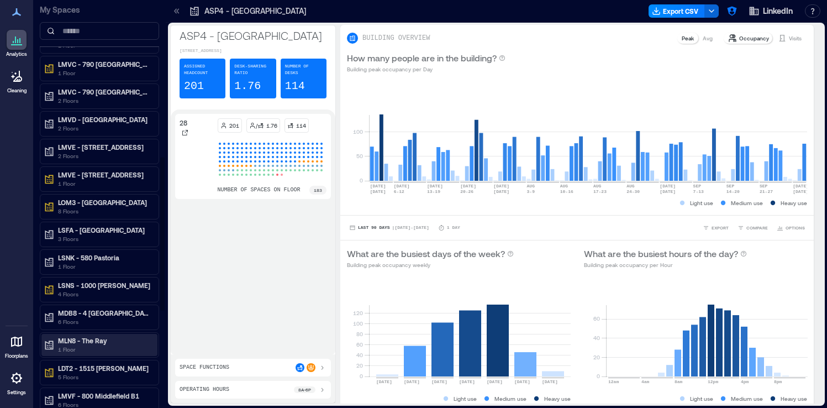
scroll to position [417, 0]
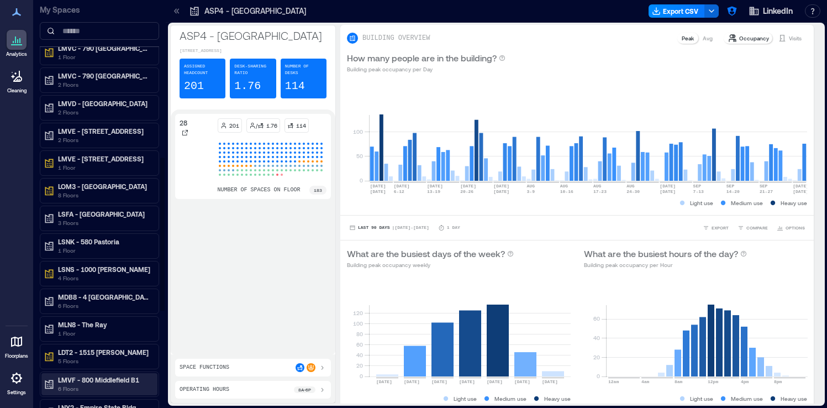
click at [119, 373] on div "LMVF - 800 Middlefield B1 6 Floors" at bounding box center [99, 384] width 116 height 22
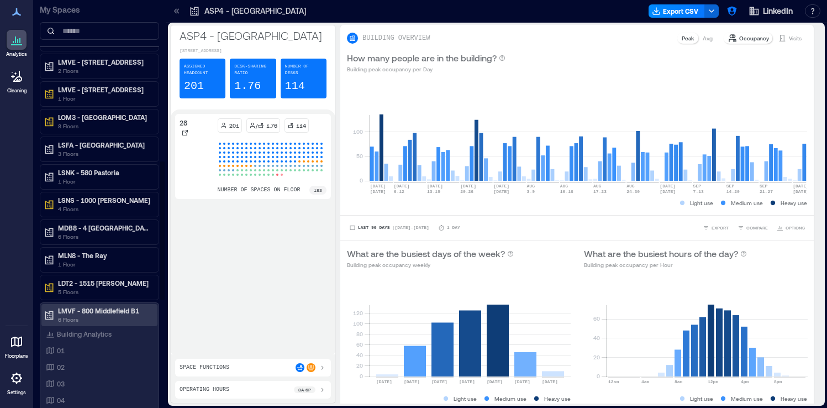
scroll to position [513, 0]
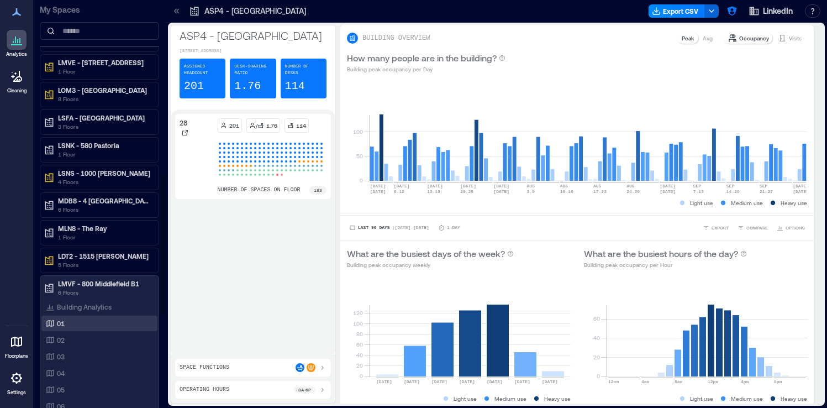
click at [127, 319] on div "01" at bounding box center [97, 323] width 107 height 11
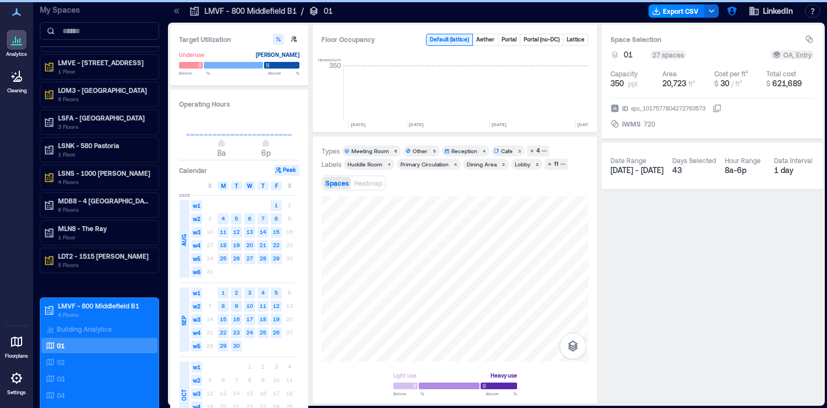
scroll to position [0, 3354]
click at [18, 345] on icon at bounding box center [16, 342] width 11 height 10
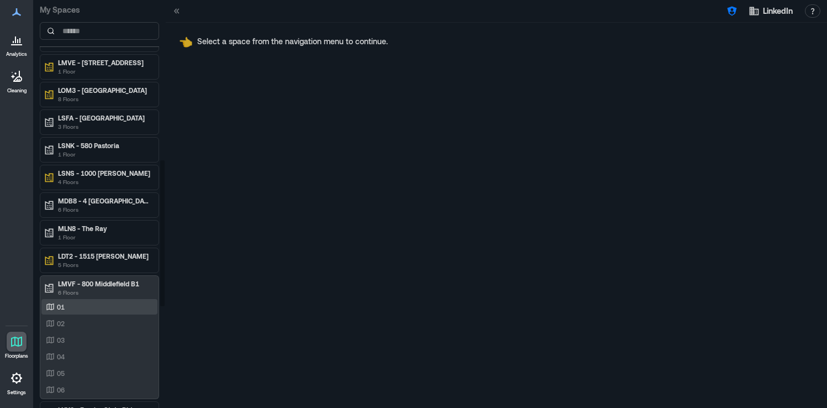
click at [112, 313] on div "01" at bounding box center [99, 306] width 116 height 15
